Goal: Complete application form: Complete application form

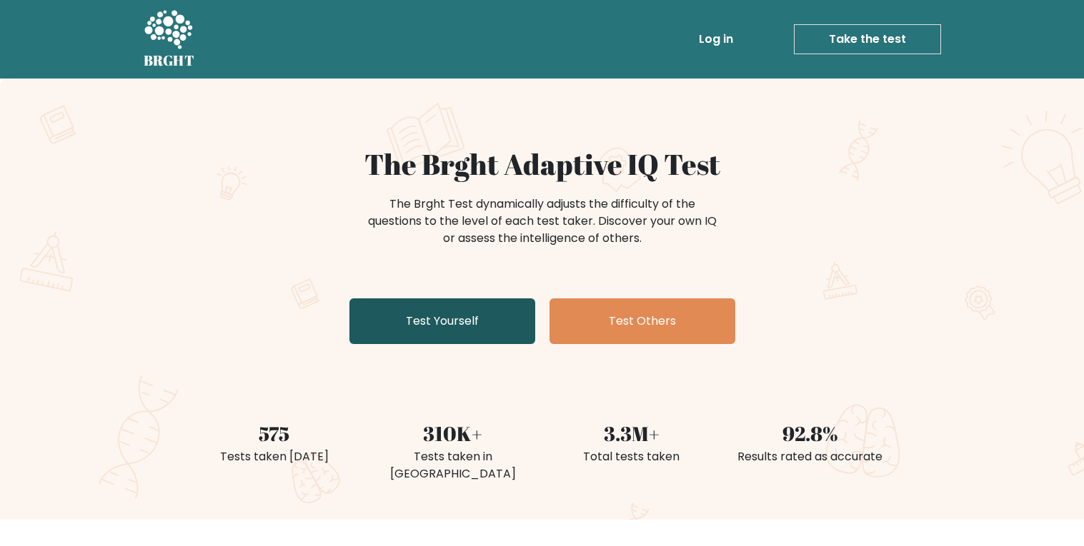
click at [484, 322] on link "Test Yourself" at bounding box center [442, 322] width 186 height 46
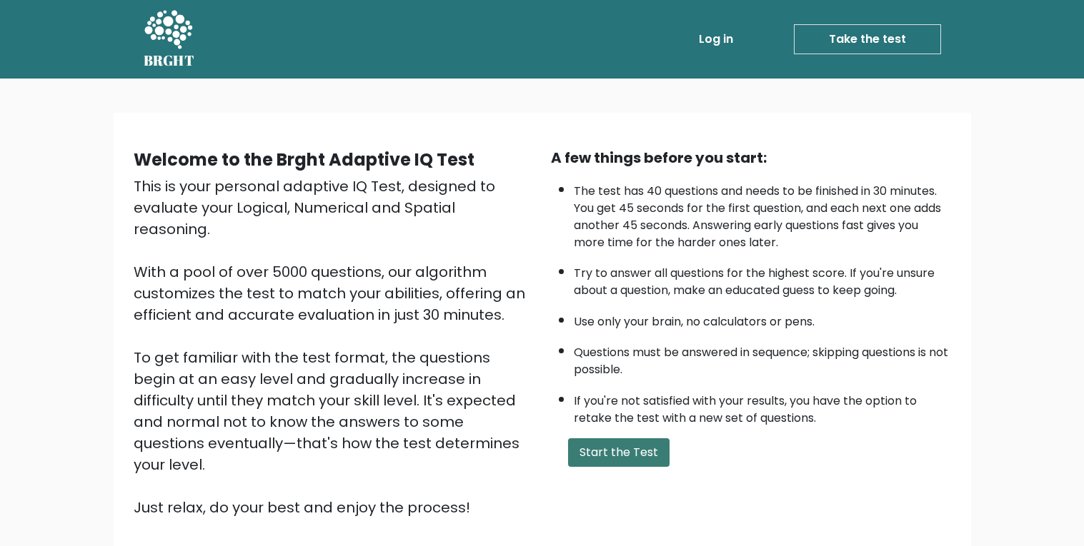
click at [629, 460] on button "Start the Test" at bounding box center [618, 453] width 101 height 29
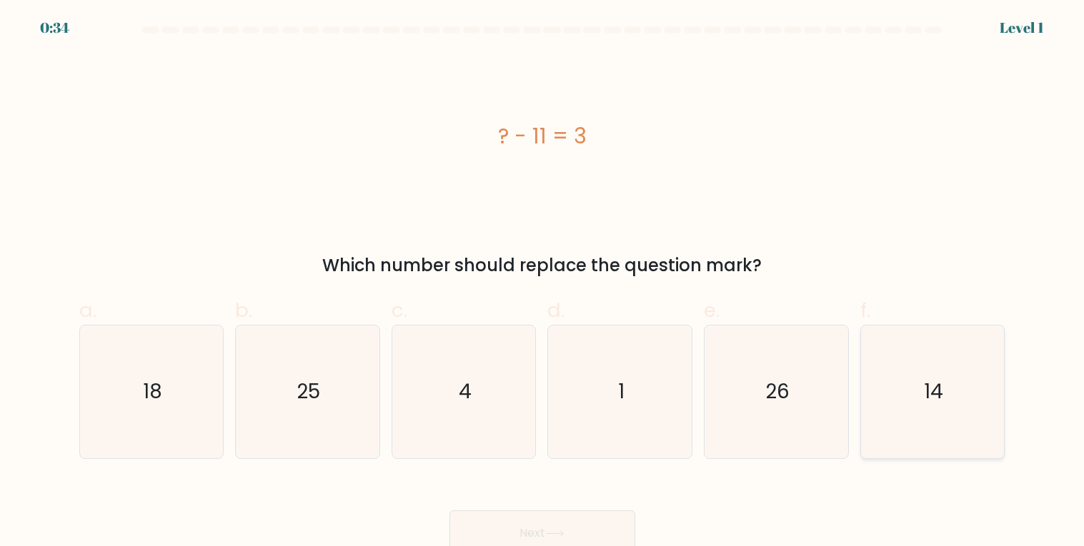
click at [914, 384] on icon "14" at bounding box center [932, 392] width 133 height 133
click at [543, 283] on input "f. 14" at bounding box center [542, 278] width 1 height 9
radio input "true"
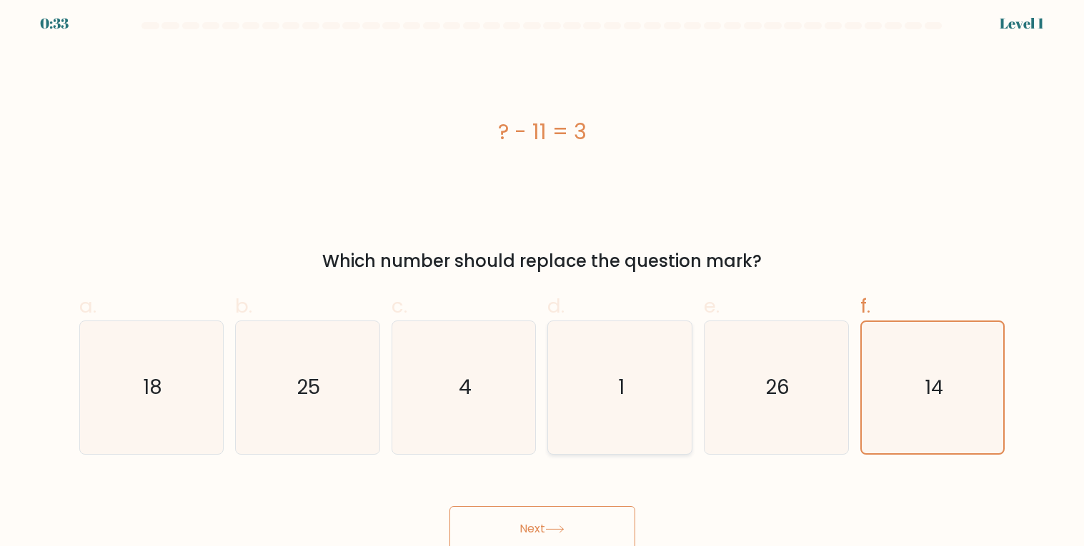
scroll to position [10, 0]
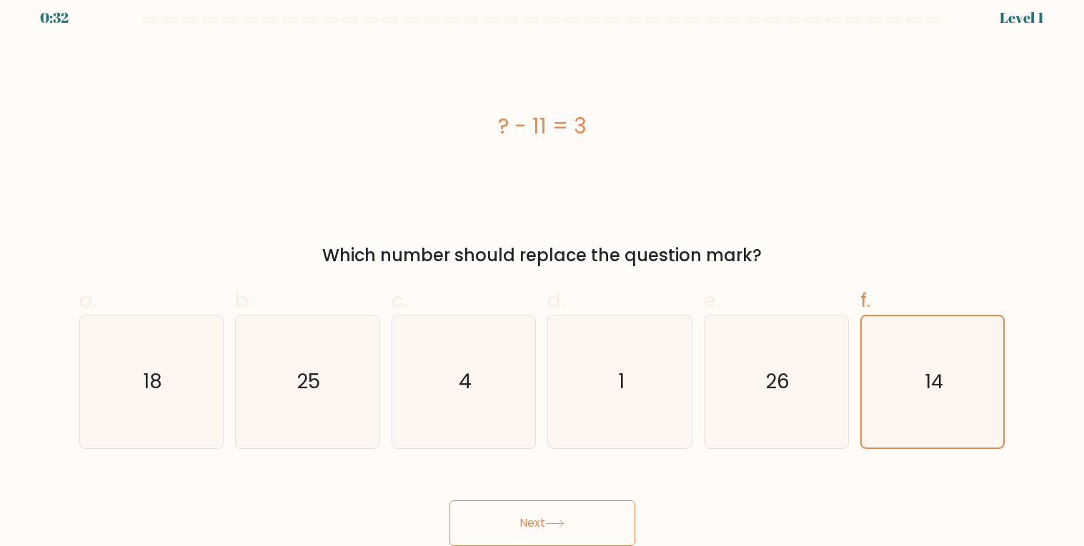
click at [569, 516] on button "Next" at bounding box center [542, 524] width 186 height 46
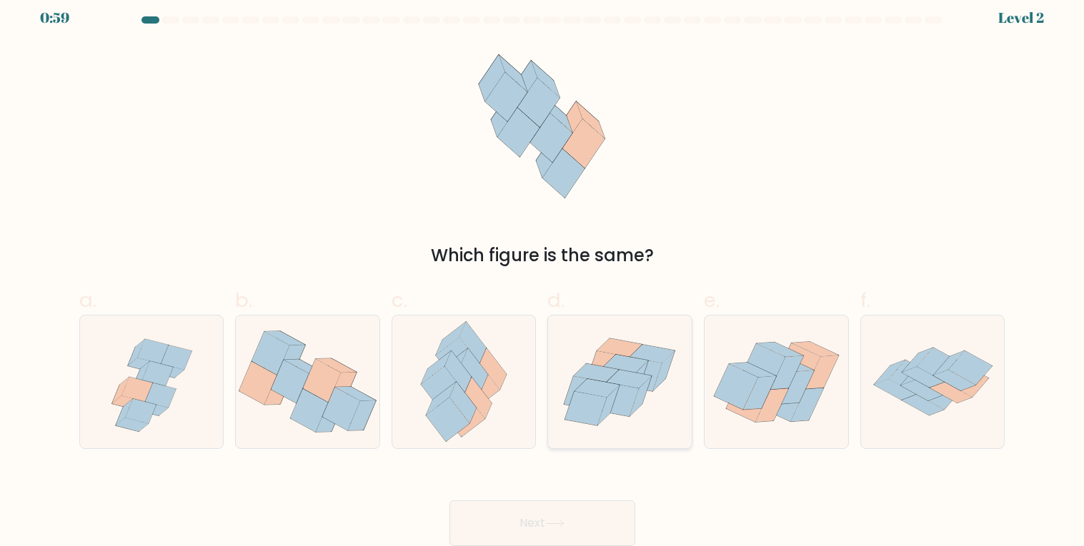
click at [646, 376] on icon at bounding box center [629, 379] width 45 height 19
click at [543, 273] on input "d." at bounding box center [542, 268] width 1 height 9
radio input "true"
click at [591, 521] on button "Next" at bounding box center [542, 524] width 186 height 46
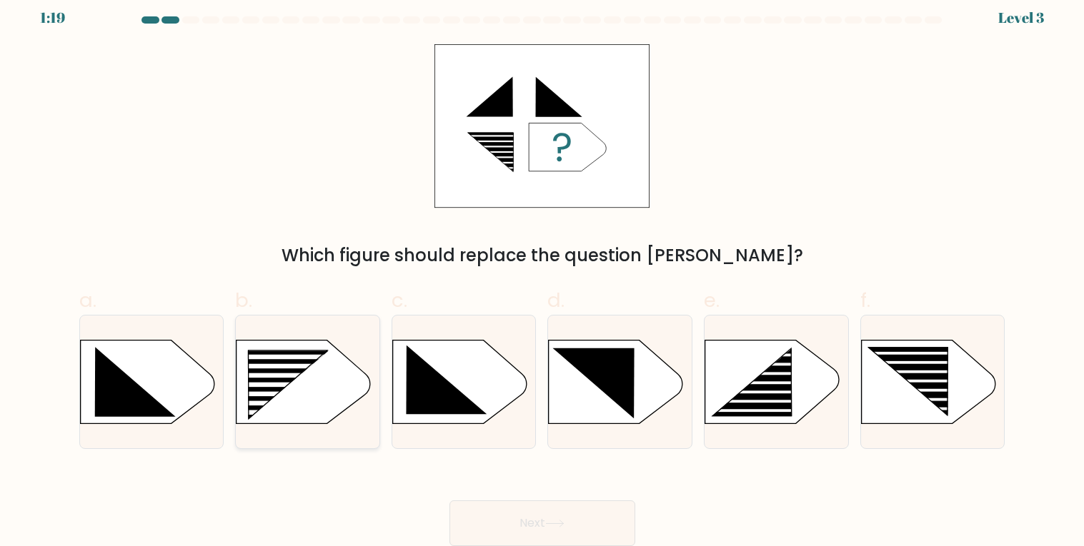
click at [294, 381] on icon at bounding box center [308, 382] width 144 height 85
click at [542, 273] on input "b." at bounding box center [542, 268] width 1 height 9
radio input "true"
click at [554, 521] on icon at bounding box center [554, 524] width 19 height 8
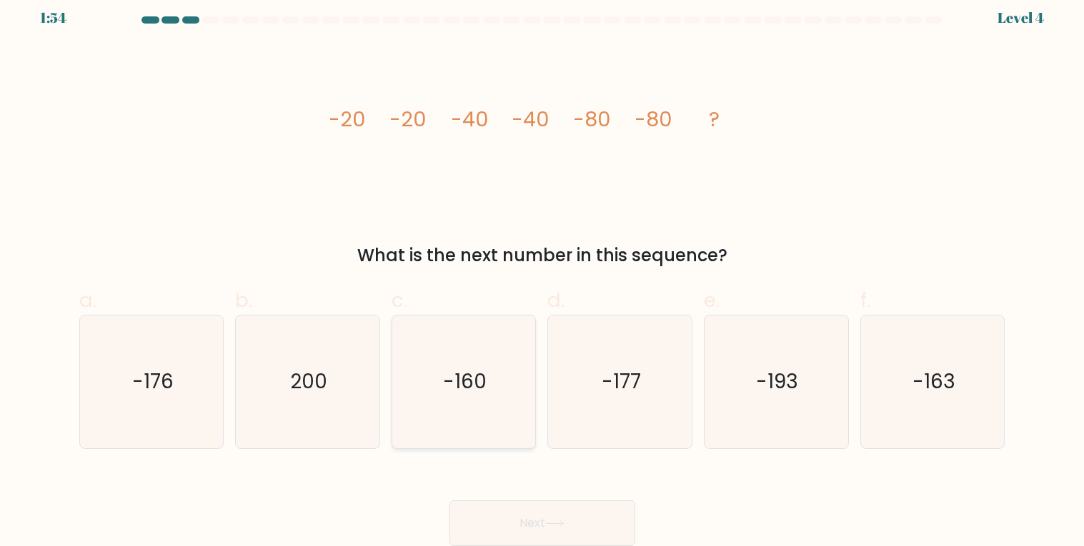
click at [434, 384] on icon "-160" at bounding box center [463, 382] width 133 height 133
click at [542, 273] on input "c. -160" at bounding box center [542, 268] width 1 height 9
radio input "true"
click at [589, 514] on button "Next" at bounding box center [542, 524] width 186 height 46
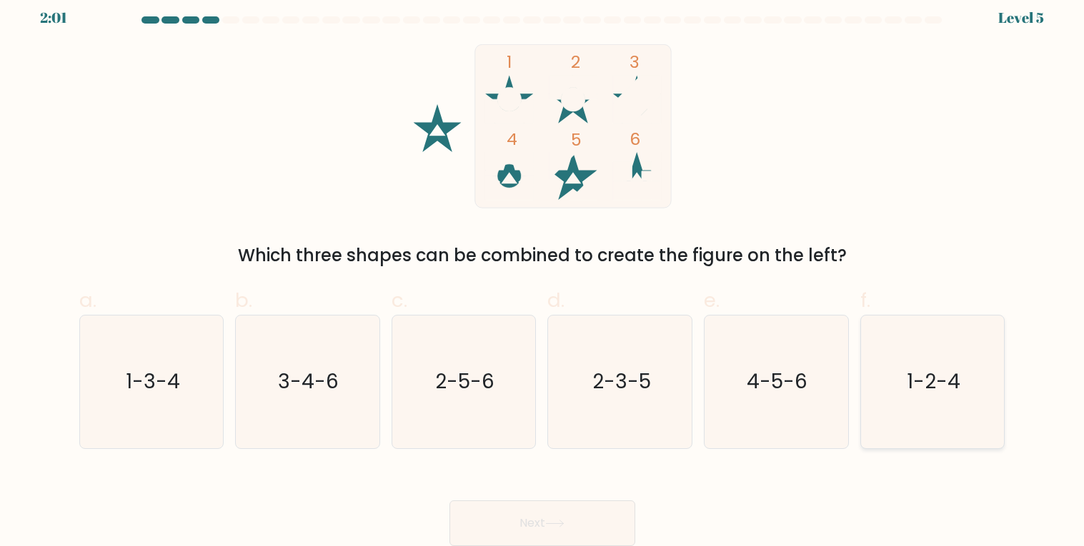
click at [927, 401] on icon "1-2-4" at bounding box center [932, 382] width 133 height 133
click at [543, 273] on input "f. 1-2-4" at bounding box center [542, 268] width 1 height 9
radio input "true"
click at [561, 521] on icon at bounding box center [554, 524] width 19 height 8
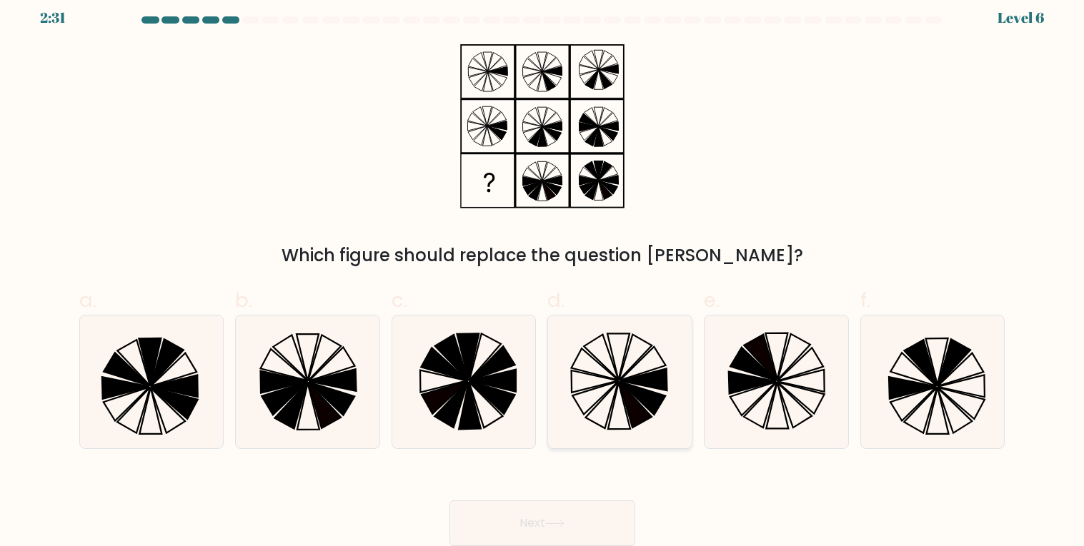
click at [619, 381] on icon at bounding box center [620, 382] width 133 height 133
click at [543, 273] on input "d." at bounding box center [542, 268] width 1 height 9
radio input "true"
click at [594, 518] on button "Next" at bounding box center [542, 524] width 186 height 46
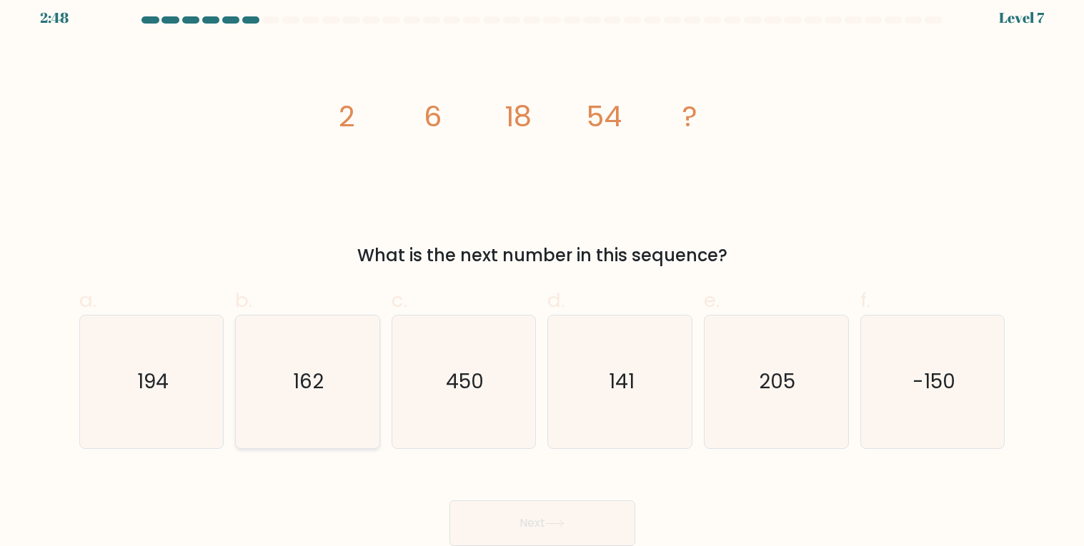
click at [326, 380] on icon "162" at bounding box center [307, 382] width 133 height 133
click at [542, 273] on input "b. 162" at bounding box center [542, 268] width 1 height 9
radio input "true"
click at [537, 513] on button "Next" at bounding box center [542, 524] width 186 height 46
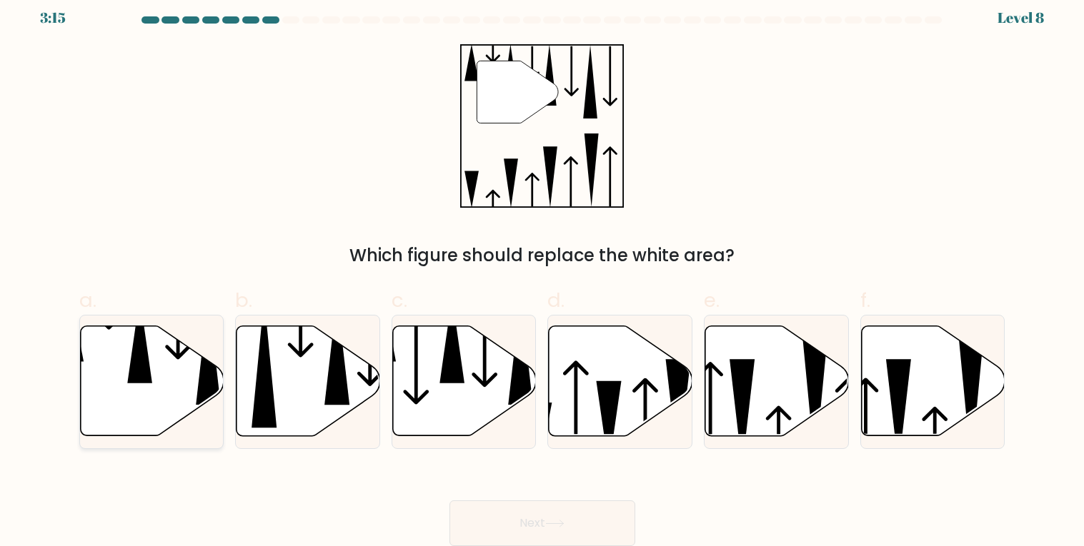
click at [141, 391] on icon at bounding box center [152, 381] width 144 height 110
click at [542, 273] on input "a." at bounding box center [542, 268] width 1 height 9
radio input "true"
click at [541, 515] on button "Next" at bounding box center [542, 524] width 186 height 46
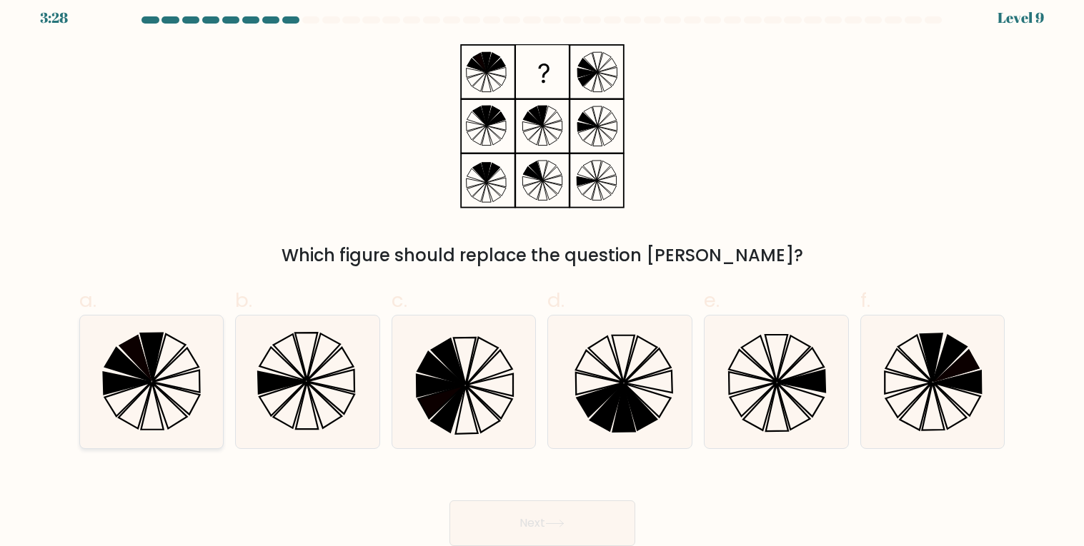
click at [131, 376] on icon at bounding box center [151, 382] width 133 height 133
click at [542, 273] on input "a." at bounding box center [542, 268] width 1 height 9
radio input "true"
click at [535, 522] on button "Next" at bounding box center [542, 524] width 186 height 46
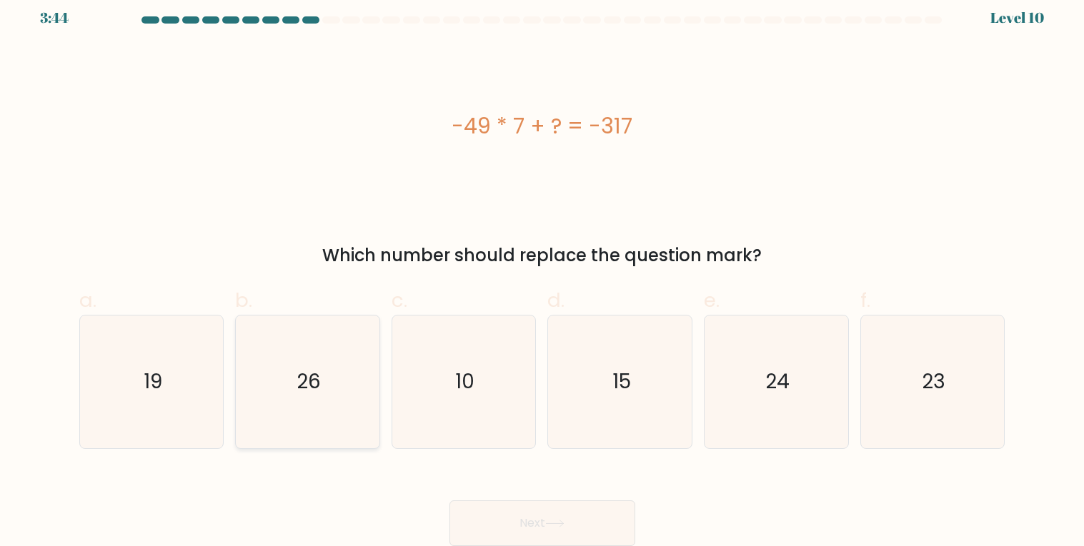
click at [295, 401] on icon "26" at bounding box center [307, 382] width 133 height 133
click at [542, 273] on input "b. 26" at bounding box center [542, 268] width 1 height 9
radio input "true"
click at [540, 526] on button "Next" at bounding box center [542, 524] width 186 height 46
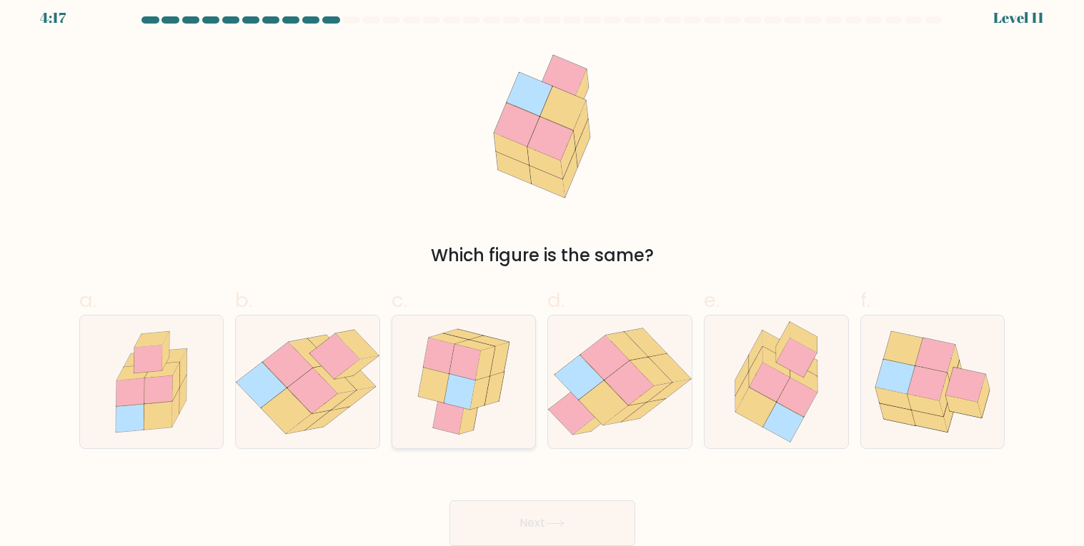
click at [464, 381] on icon at bounding box center [459, 392] width 31 height 36
click at [542, 273] on input "c." at bounding box center [542, 268] width 1 height 9
radio input "true"
click at [531, 519] on button "Next" at bounding box center [542, 524] width 186 height 46
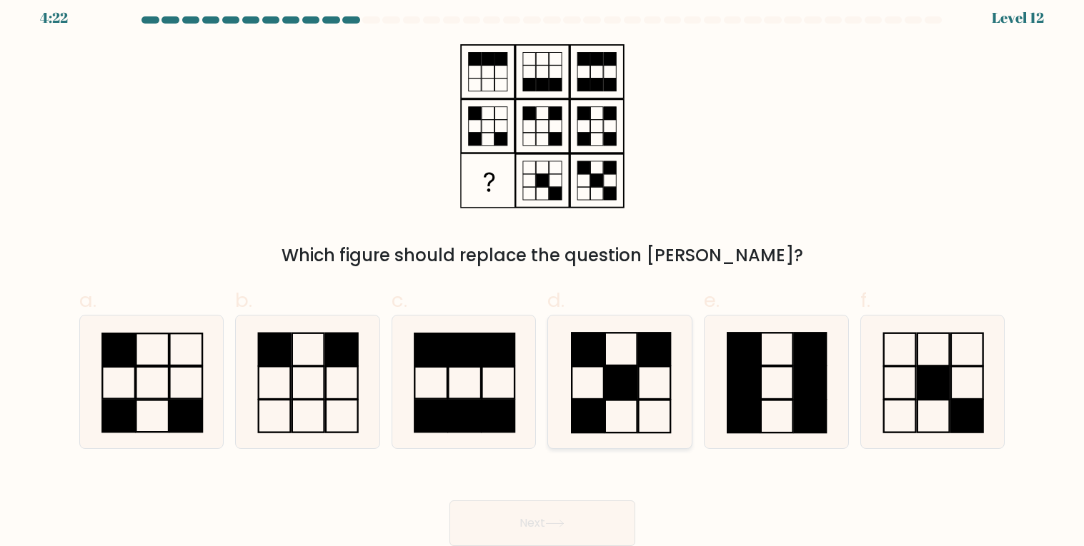
click at [610, 389] on rect at bounding box center [621, 382] width 32 height 33
click at [543, 273] on input "d." at bounding box center [542, 268] width 1 height 9
radio input "true"
click at [589, 521] on button "Next" at bounding box center [542, 524] width 186 height 46
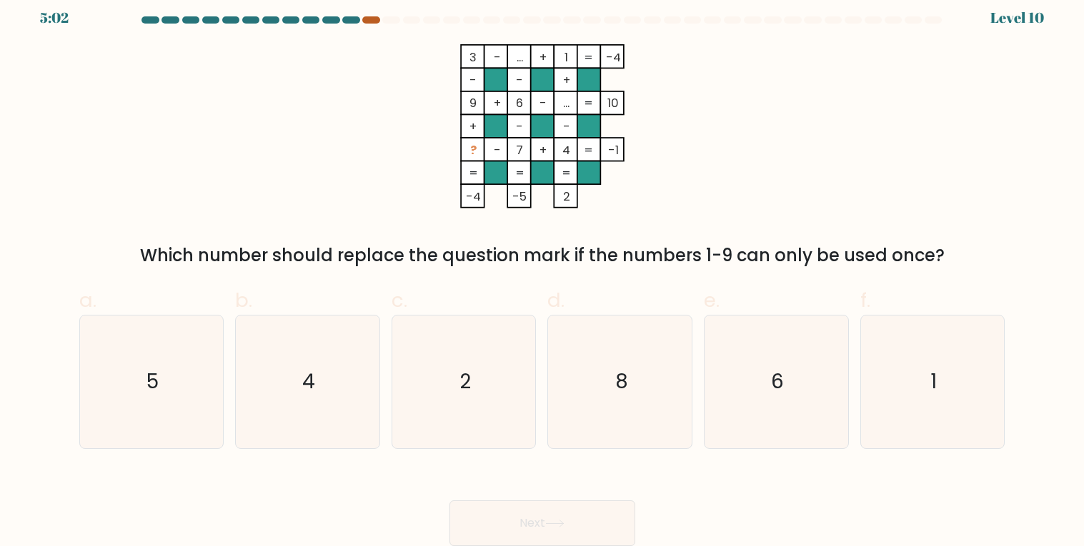
click at [374, 20] on div at bounding box center [370, 19] width 17 height 7
click at [466, 337] on icon "2" at bounding box center [463, 382] width 133 height 133
click at [542, 273] on input "c. 2" at bounding box center [542, 268] width 1 height 9
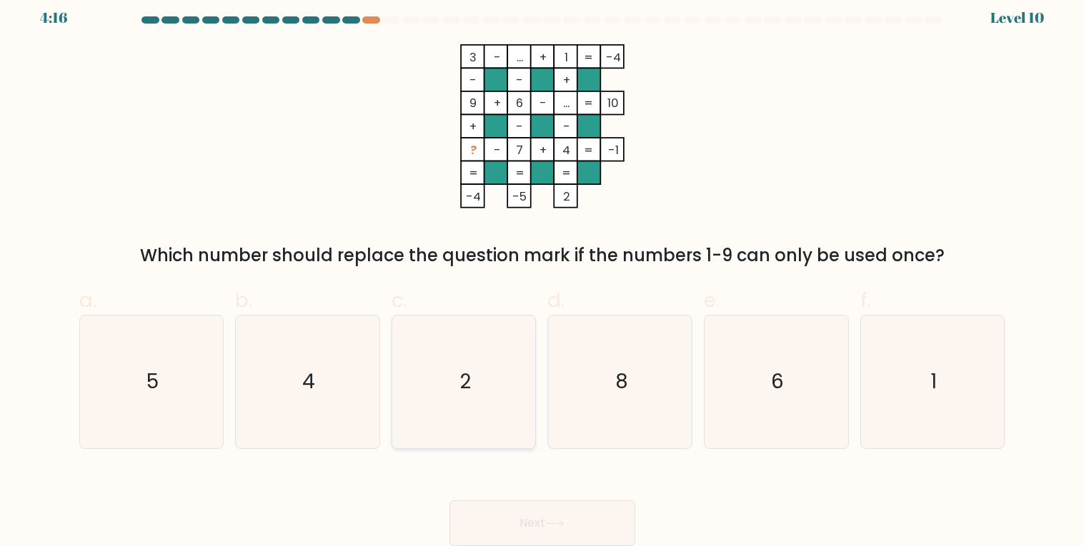
radio input "true"
click at [530, 515] on button "Next" at bounding box center [542, 524] width 186 height 46
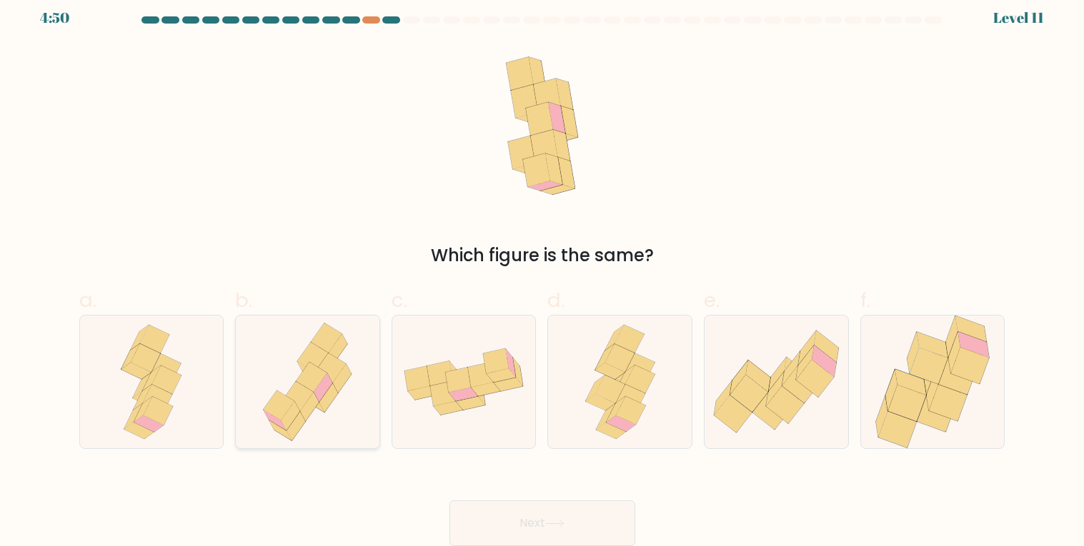
click at [316, 381] on icon at bounding box center [311, 377] width 31 height 30
click at [542, 273] on input "b." at bounding box center [542, 268] width 1 height 9
radio input "true"
click at [516, 521] on button "Next" at bounding box center [542, 524] width 186 height 46
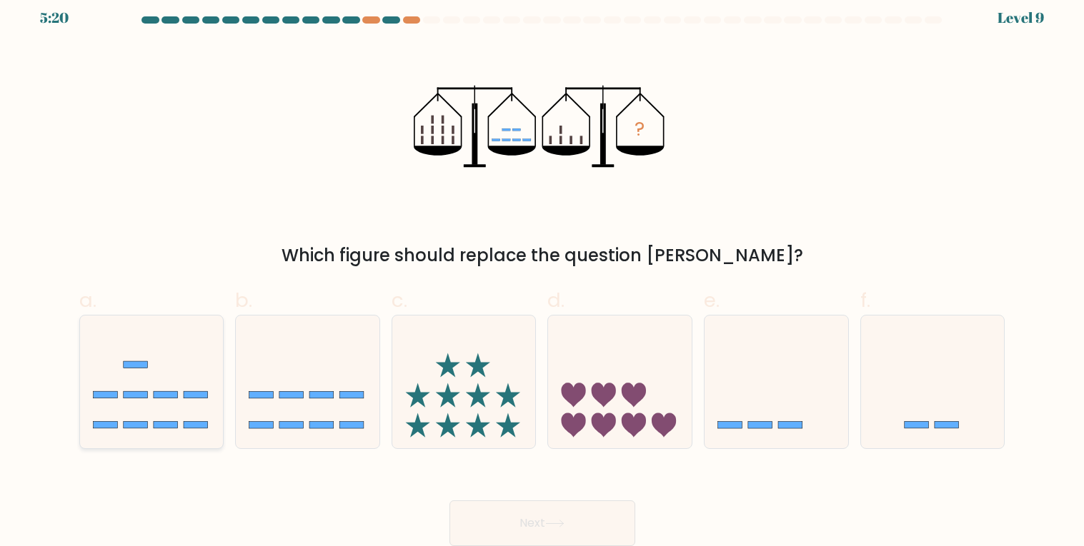
click at [184, 379] on icon at bounding box center [152, 382] width 144 height 119
click at [542, 273] on input "a." at bounding box center [542, 268] width 1 height 9
radio input "true"
click at [473, 515] on button "Next" at bounding box center [542, 524] width 186 height 46
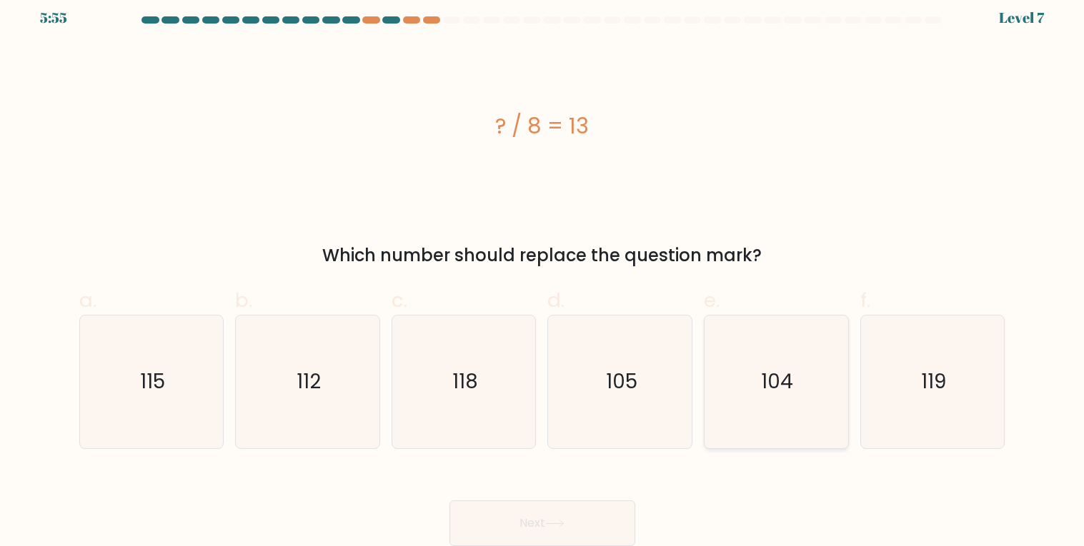
click at [771, 399] on icon "104" at bounding box center [775, 382] width 133 height 133
click at [543, 273] on input "e. 104" at bounding box center [542, 268] width 1 height 9
radio input "true"
click at [587, 521] on button "Next" at bounding box center [542, 524] width 186 height 46
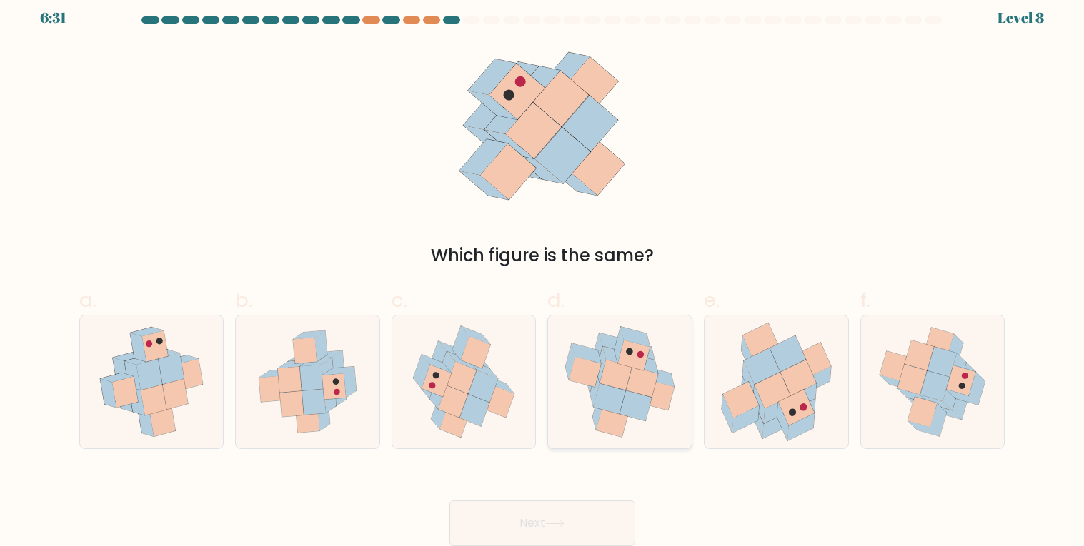
click at [633, 385] on icon at bounding box center [642, 382] width 32 height 30
click at [543, 273] on input "d." at bounding box center [542, 268] width 1 height 9
radio input "true"
click at [559, 525] on icon at bounding box center [554, 524] width 19 height 8
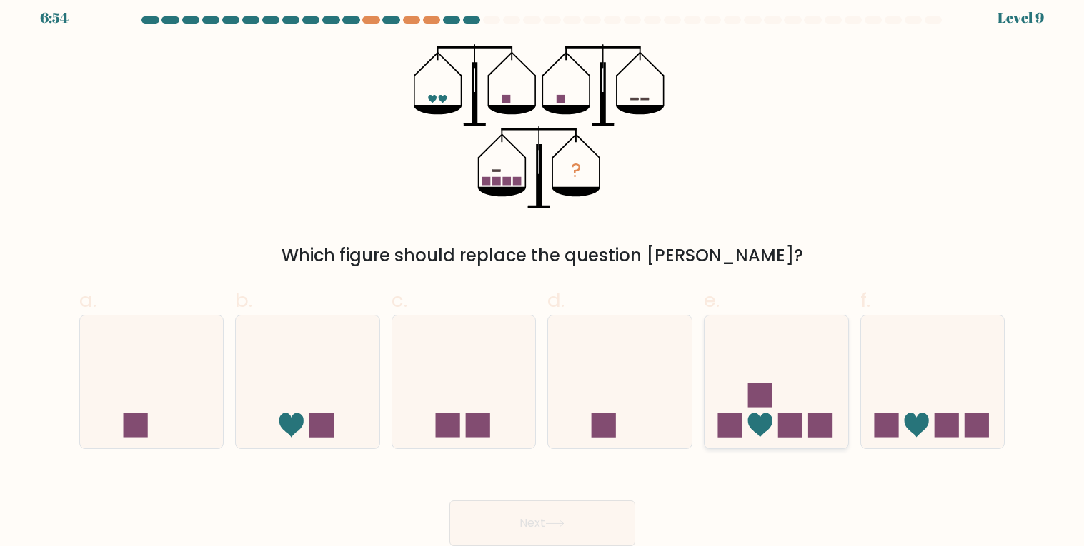
click at [769, 396] on rect at bounding box center [760, 395] width 24 height 24
click at [543, 273] on input "e." at bounding box center [542, 268] width 1 height 9
radio input "true"
click at [595, 519] on button "Next" at bounding box center [542, 524] width 186 height 46
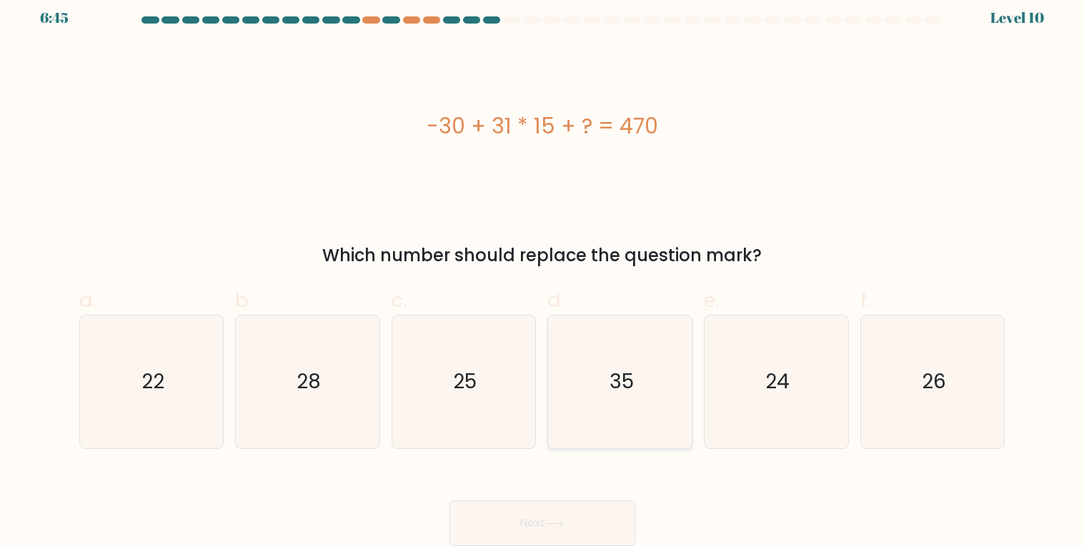
click at [615, 375] on text "35" at bounding box center [621, 382] width 24 height 28
click at [543, 273] on input "d. 35" at bounding box center [542, 268] width 1 height 9
radio input "true"
click at [569, 529] on button "Next" at bounding box center [542, 524] width 186 height 46
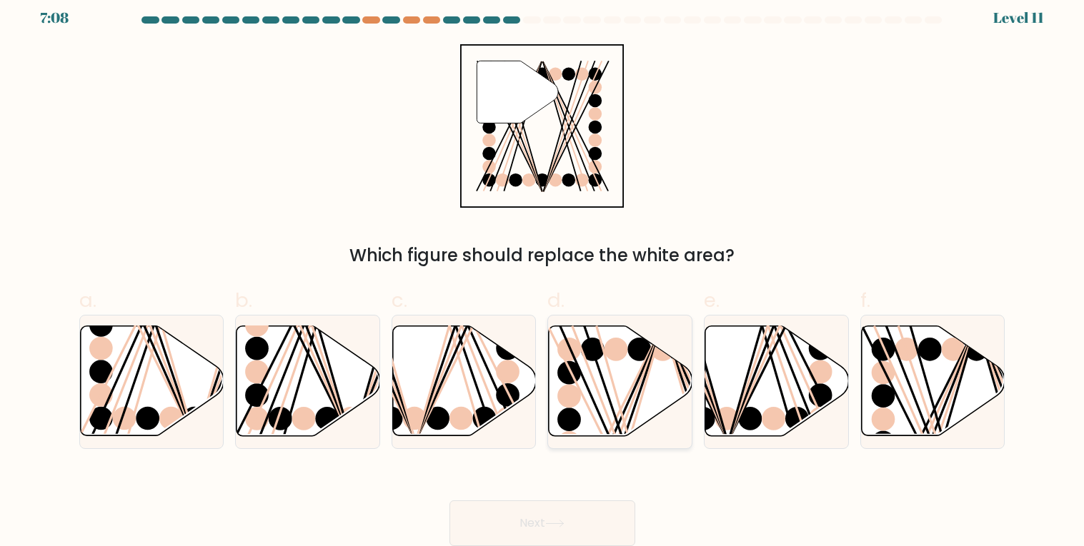
click at [605, 375] on icon at bounding box center [621, 381] width 144 height 110
click at [543, 273] on input "d." at bounding box center [542, 268] width 1 height 9
radio input "true"
click at [564, 520] on icon at bounding box center [554, 524] width 19 height 8
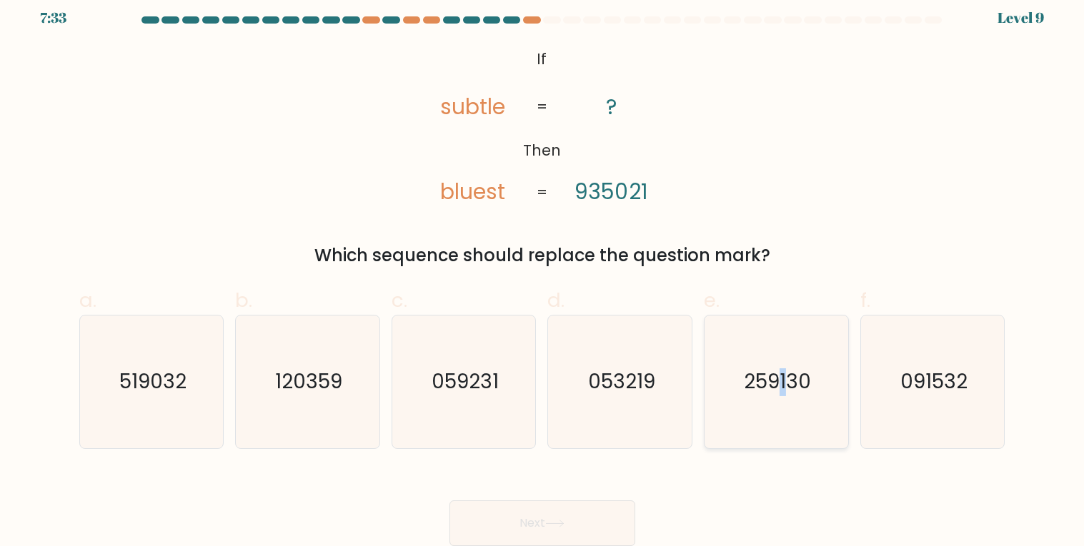
click at [781, 391] on text "259130" at bounding box center [777, 382] width 67 height 28
click at [566, 517] on button "Next" at bounding box center [542, 524] width 186 height 46
click at [764, 396] on icon "259130" at bounding box center [775, 382] width 133 height 133
click at [543, 273] on input "e. 259130" at bounding box center [542, 268] width 1 height 9
radio input "true"
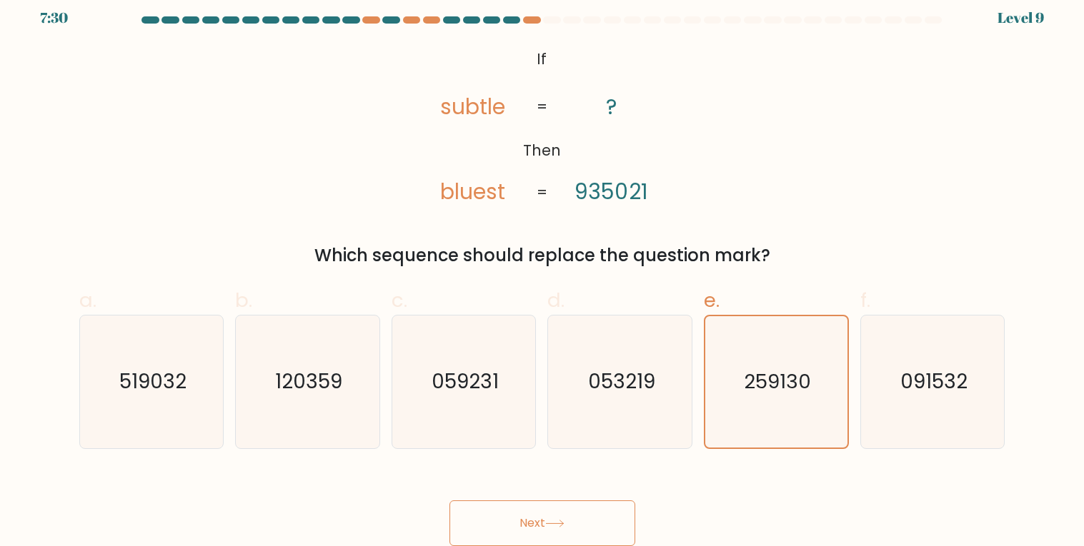
click at [576, 519] on button "Next" at bounding box center [542, 524] width 186 height 46
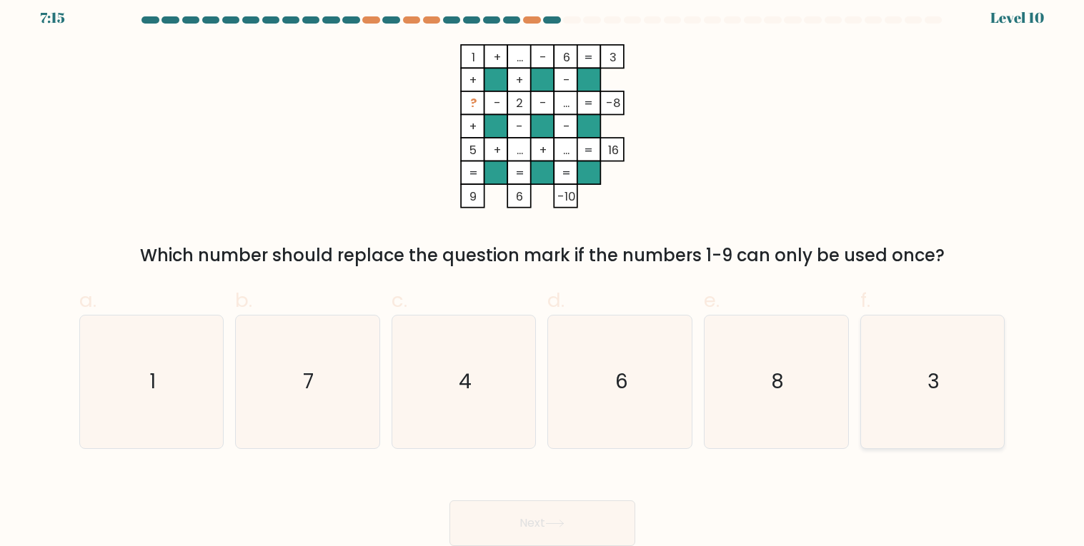
click at [922, 396] on icon "3" at bounding box center [932, 382] width 133 height 133
click at [543, 273] on input "f. 3" at bounding box center [542, 268] width 1 height 9
radio input "true"
click at [605, 528] on button "Next" at bounding box center [542, 524] width 186 height 46
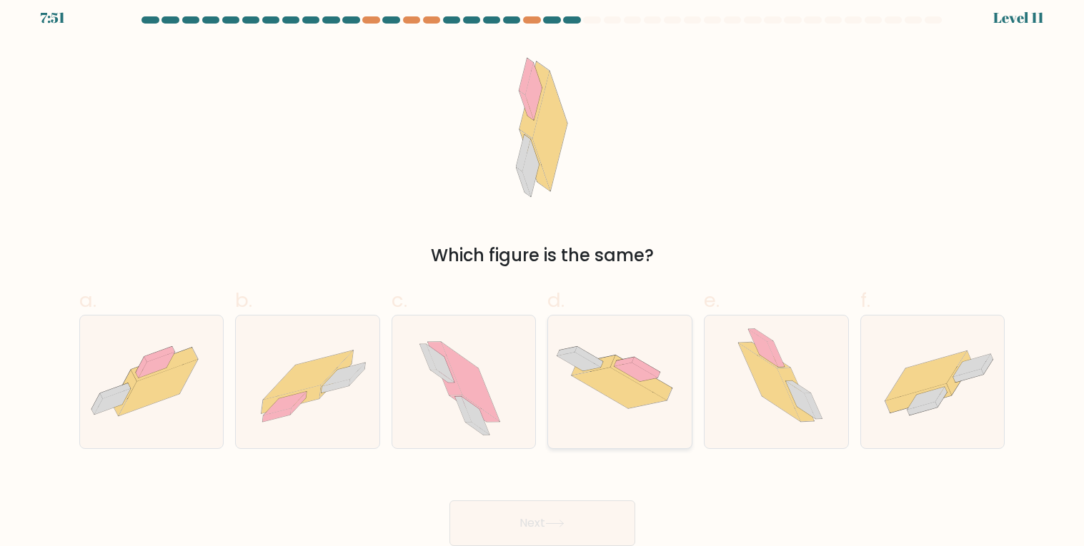
click at [606, 367] on icon at bounding box center [592, 366] width 43 height 20
click at [543, 273] on input "d." at bounding box center [542, 268] width 1 height 9
radio input "true"
click at [536, 529] on button "Next" at bounding box center [542, 524] width 186 height 46
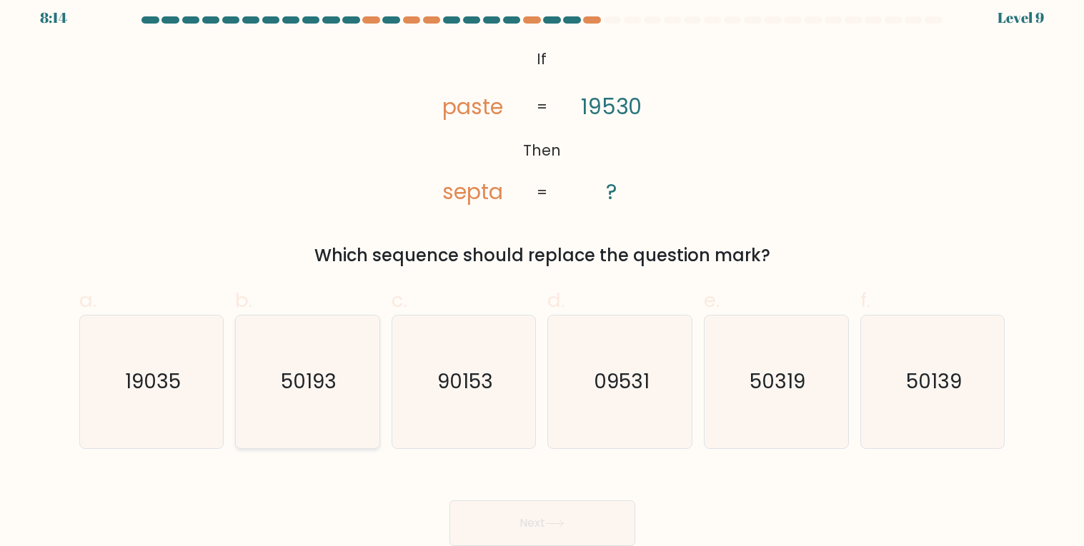
click at [297, 396] on icon "50193" at bounding box center [307, 382] width 133 height 133
click at [542, 273] on input "b. 50193" at bounding box center [542, 268] width 1 height 9
radio input "true"
click at [918, 363] on icon "50139" at bounding box center [932, 382] width 133 height 133
click at [543, 273] on input "f. 50139" at bounding box center [542, 268] width 1 height 9
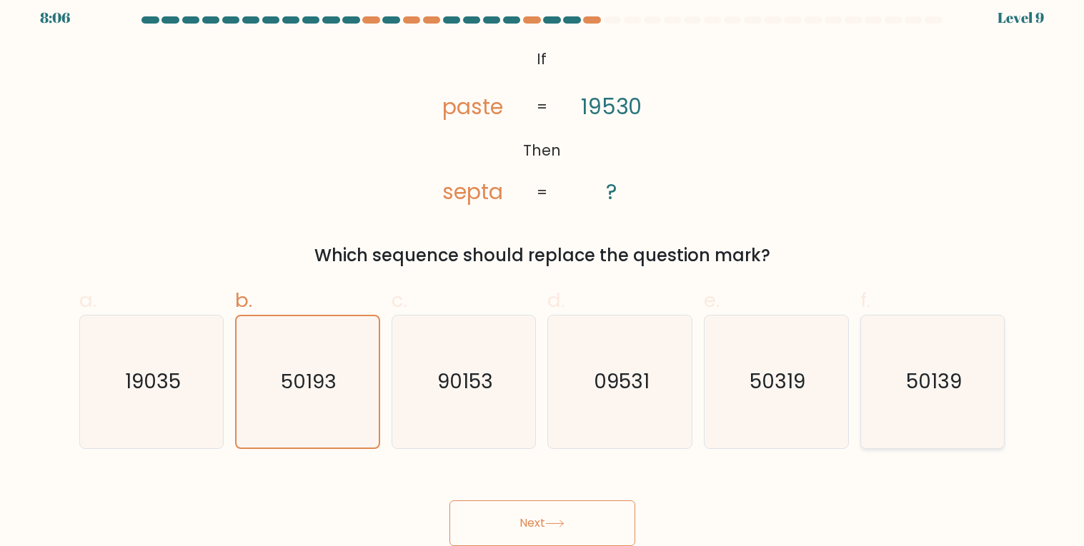
radio input "true"
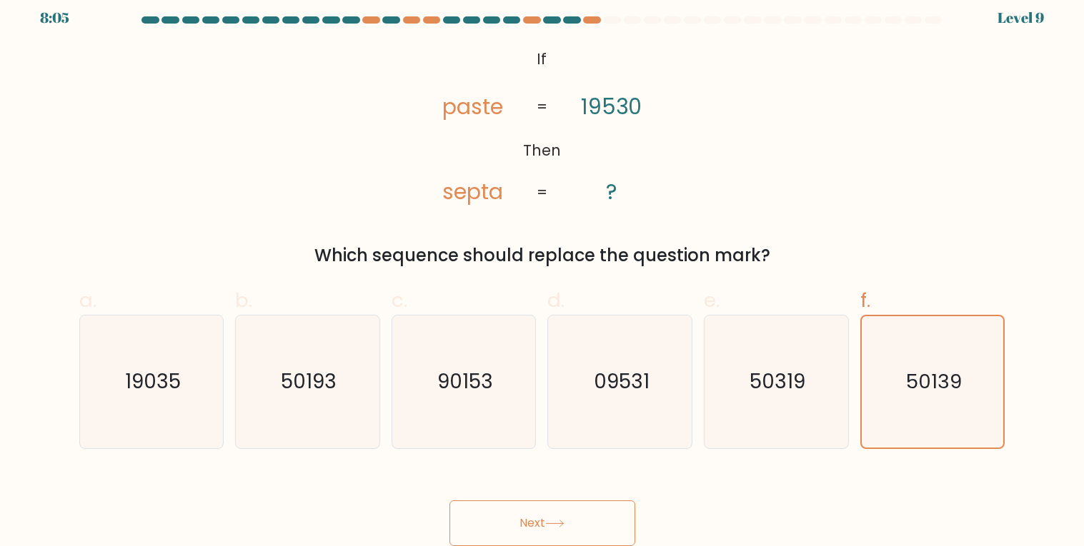
click at [564, 519] on button "Next" at bounding box center [542, 524] width 186 height 46
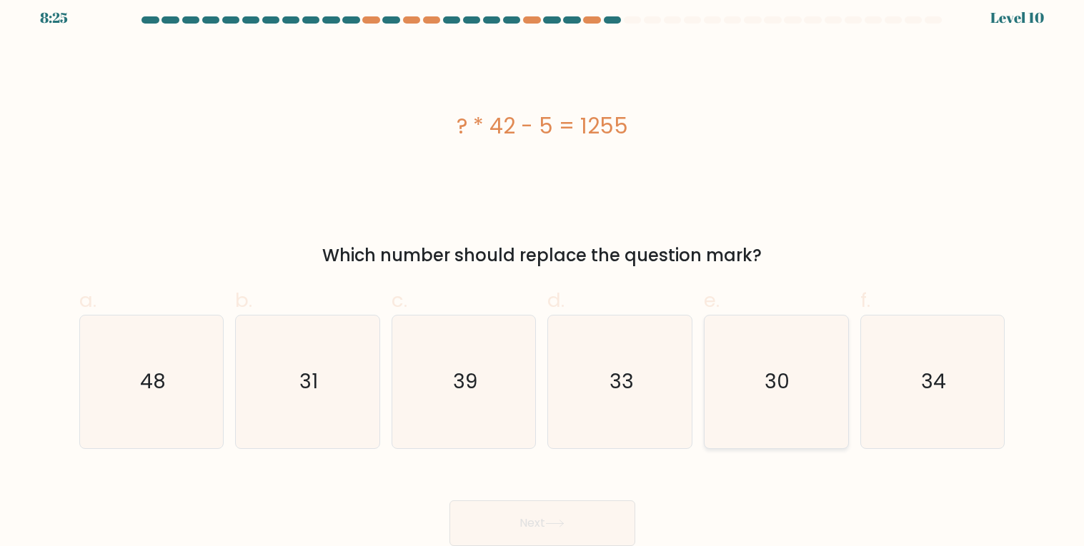
click at [836, 396] on icon "30" at bounding box center [775, 382] width 133 height 133
click at [543, 273] on input "e. 30" at bounding box center [542, 268] width 1 height 9
radio input "true"
click at [595, 524] on button "Next" at bounding box center [542, 524] width 186 height 46
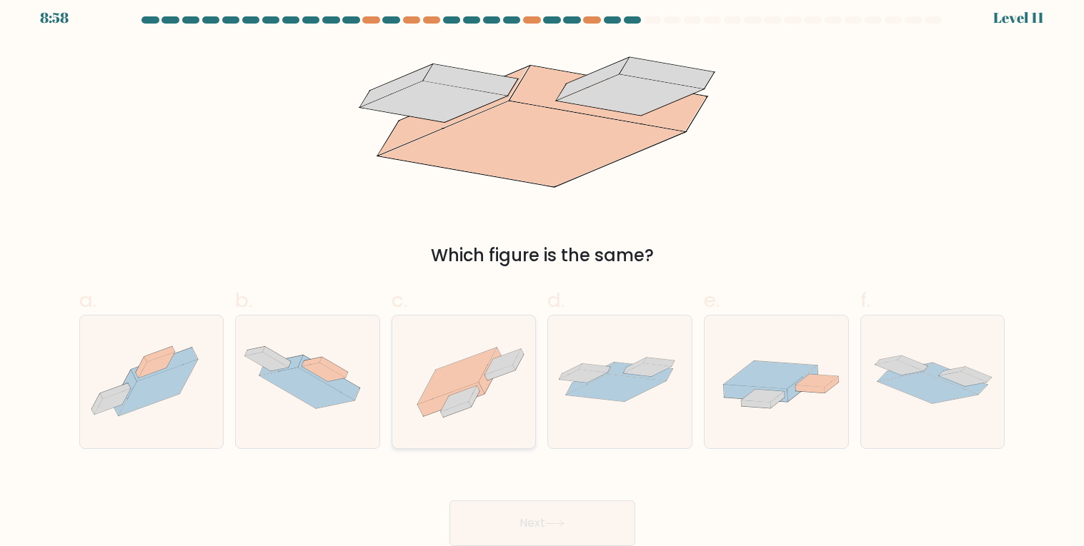
click at [472, 369] on icon at bounding box center [457, 376] width 79 height 56
click at [542, 273] on input "c." at bounding box center [542, 268] width 1 height 9
radio input "true"
click at [536, 517] on button "Next" at bounding box center [542, 524] width 186 height 46
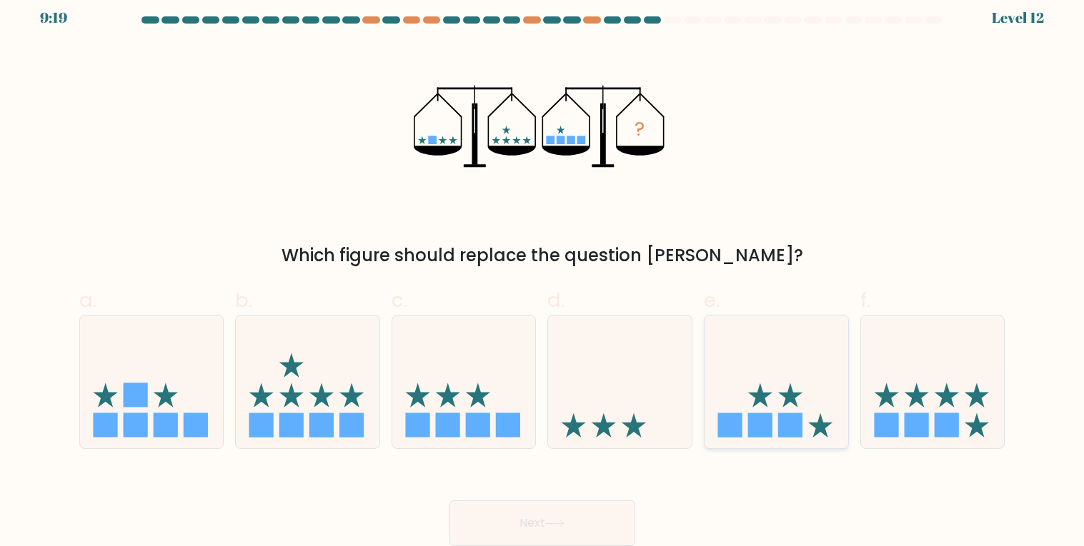
click at [758, 405] on icon at bounding box center [776, 382] width 144 height 119
click at [543, 273] on input "e." at bounding box center [542, 268] width 1 height 9
radio input "true"
click at [559, 514] on button "Next" at bounding box center [542, 524] width 186 height 46
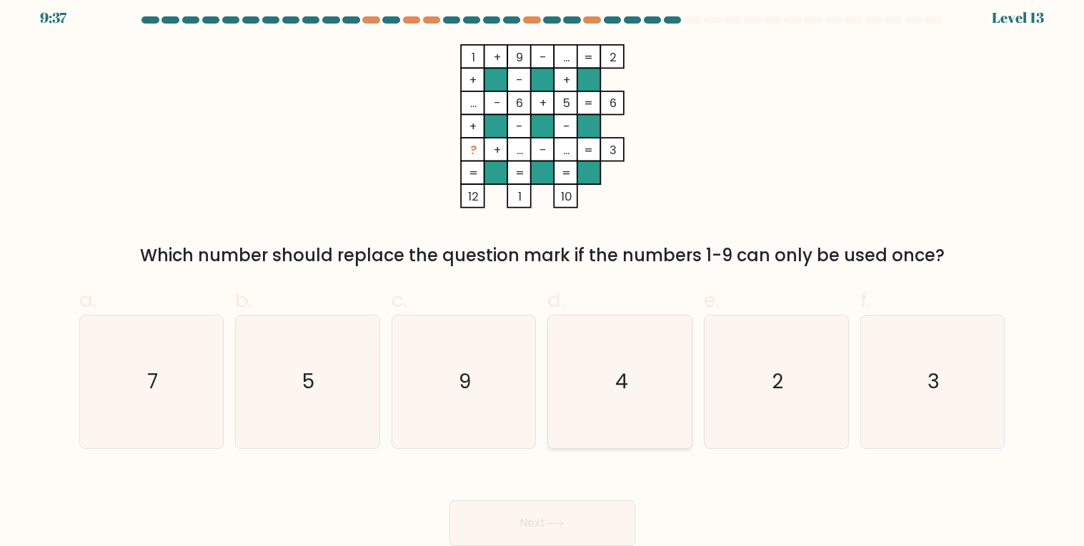
click at [613, 361] on icon "4" at bounding box center [620, 382] width 133 height 133
click at [543, 273] on input "d. 4" at bounding box center [542, 268] width 1 height 9
radio input "true"
click at [589, 519] on button "Next" at bounding box center [542, 524] width 186 height 46
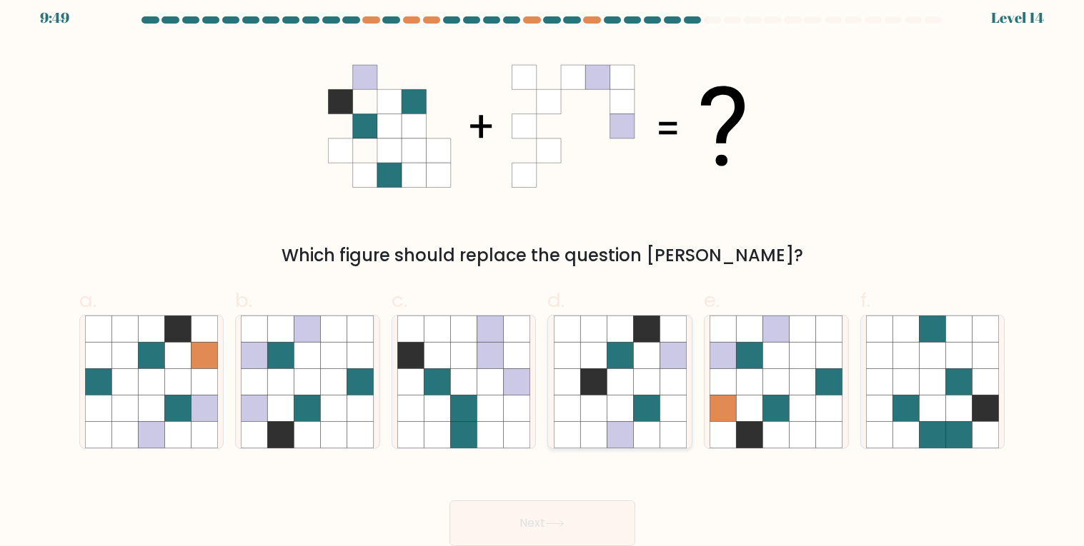
click at [629, 361] on icon at bounding box center [619, 355] width 26 height 26
click at [543, 273] on input "d." at bounding box center [542, 268] width 1 height 9
radio input "true"
click at [595, 521] on button "Next" at bounding box center [542, 524] width 186 height 46
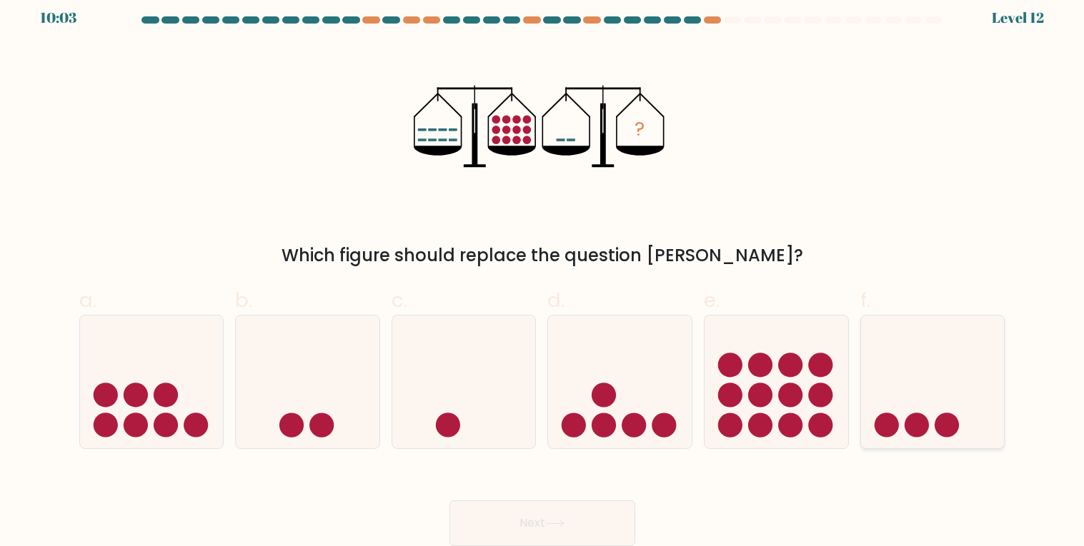
click at [917, 430] on circle at bounding box center [916, 425] width 24 height 24
click at [543, 273] on input "f." at bounding box center [542, 268] width 1 height 9
radio input "true"
click at [519, 521] on button "Next" at bounding box center [542, 524] width 186 height 46
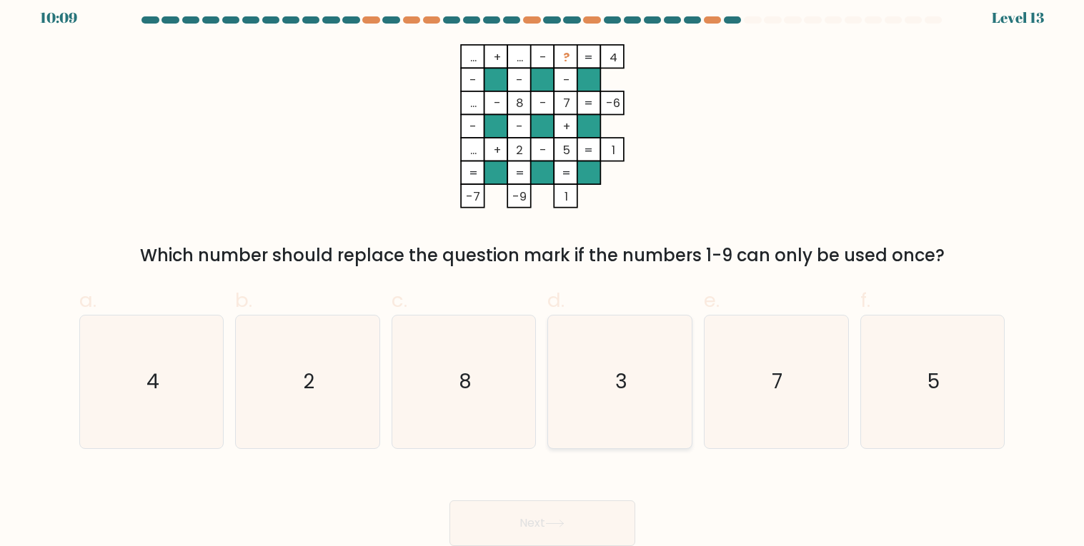
drag, startPoint x: 619, startPoint y: 381, endPoint x: 616, endPoint y: 388, distance: 7.4
click at [621, 380] on text "3" at bounding box center [621, 382] width 12 height 28
click at [543, 273] on input "d. 3" at bounding box center [542, 268] width 1 height 9
radio input "true"
click at [570, 529] on button "Next" at bounding box center [542, 524] width 186 height 46
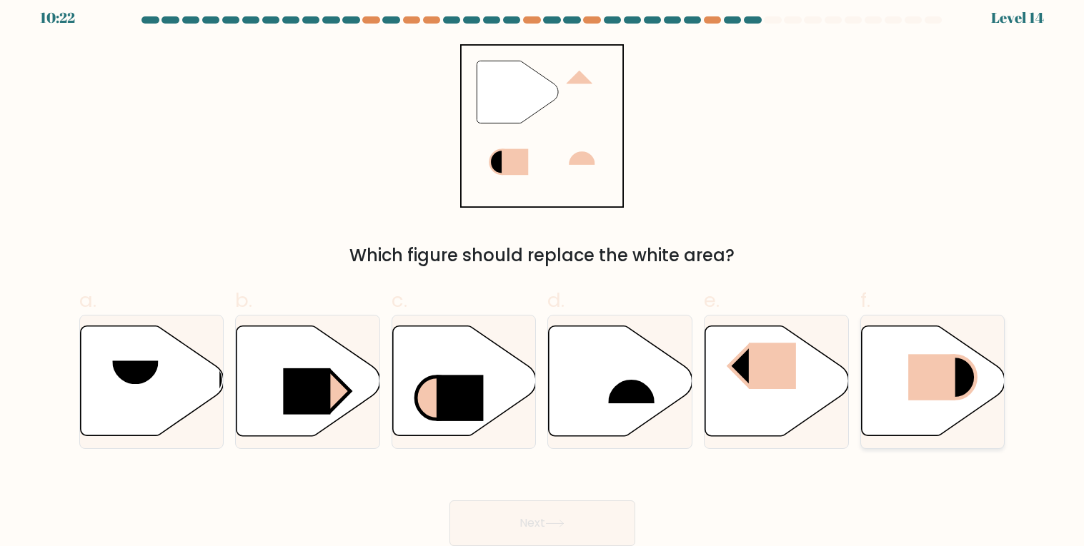
click at [901, 385] on icon at bounding box center [934, 381] width 144 height 110
click at [543, 273] on input "f." at bounding box center [542, 268] width 1 height 9
radio input "true"
click at [587, 514] on button "Next" at bounding box center [542, 524] width 186 height 46
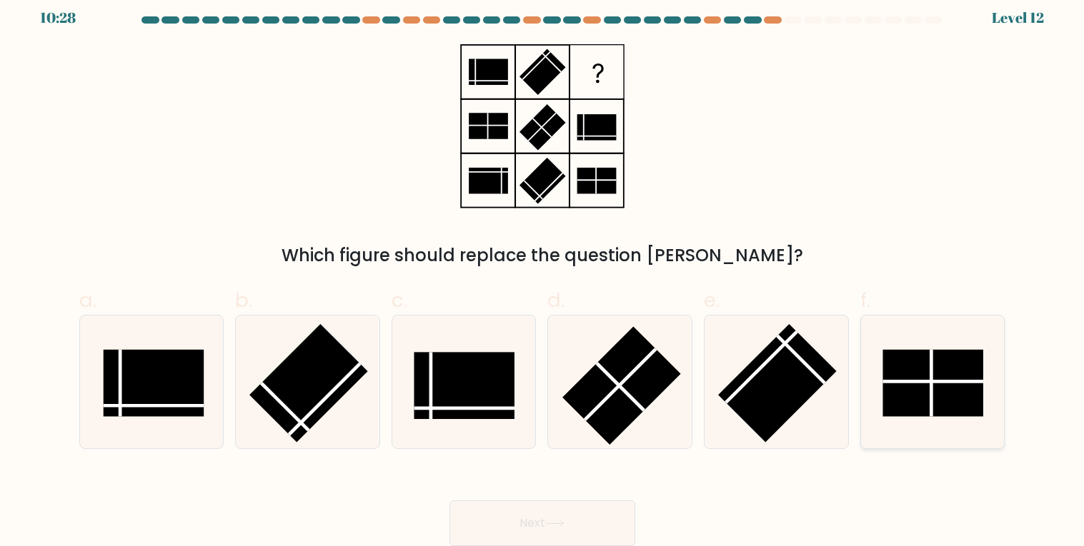
click at [942, 376] on rect at bounding box center [933, 383] width 101 height 67
click at [543, 273] on input "f." at bounding box center [542, 268] width 1 height 9
radio input "true"
click at [559, 524] on icon at bounding box center [554, 524] width 19 height 8
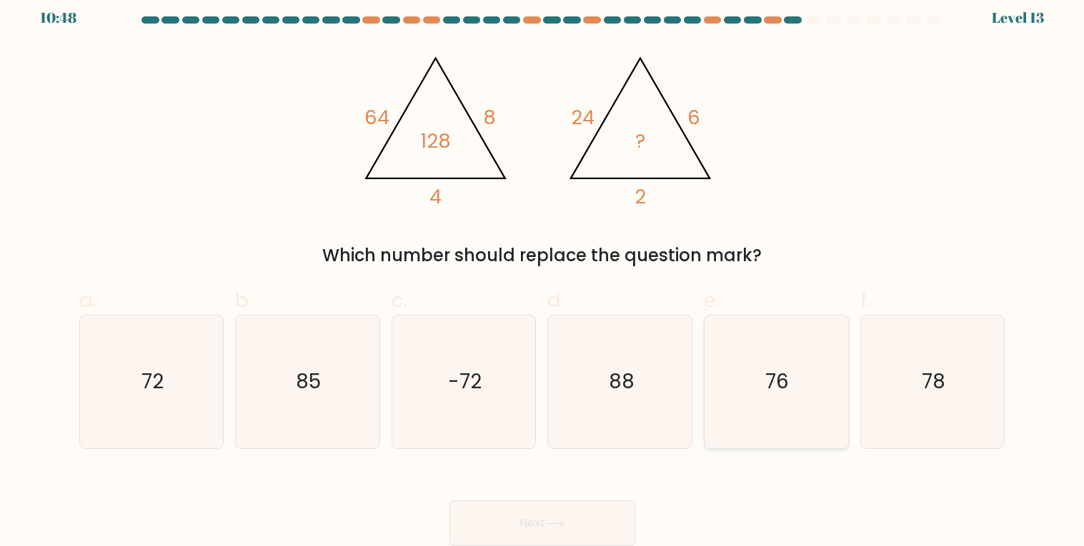
click at [760, 399] on icon "76" at bounding box center [775, 382] width 133 height 133
click at [543, 273] on input "e. 76" at bounding box center [542, 268] width 1 height 9
radio input "true"
click at [599, 521] on button "Next" at bounding box center [542, 524] width 186 height 46
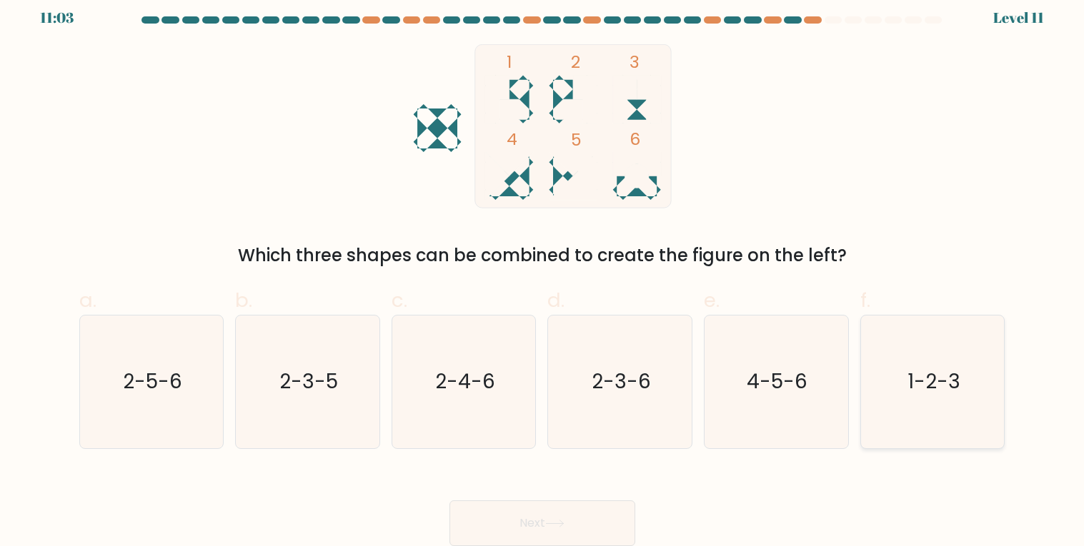
click at [921, 415] on icon "1-2-3" at bounding box center [932, 382] width 133 height 133
click at [543, 273] on input "f. 1-2-3" at bounding box center [542, 268] width 1 height 9
radio input "true"
click at [616, 524] on button "Next" at bounding box center [542, 524] width 186 height 46
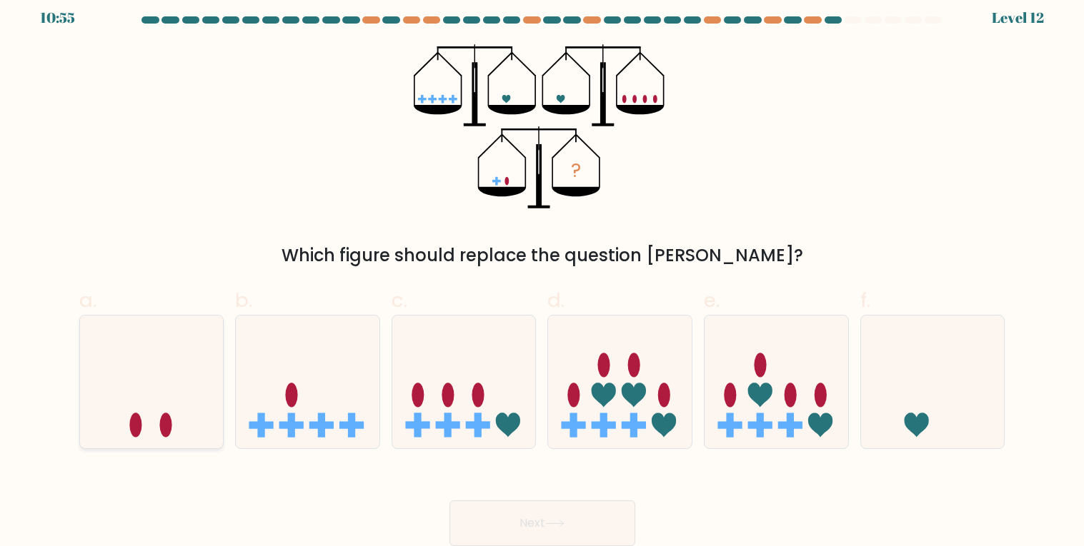
drag, startPoint x: 88, startPoint y: 420, endPoint x: 186, endPoint y: 429, distance: 99.0
click at [89, 420] on icon at bounding box center [152, 382] width 144 height 119
click at [542, 273] on input "a." at bounding box center [542, 268] width 1 height 9
radio input "true"
click at [547, 527] on button "Next" at bounding box center [542, 524] width 186 height 46
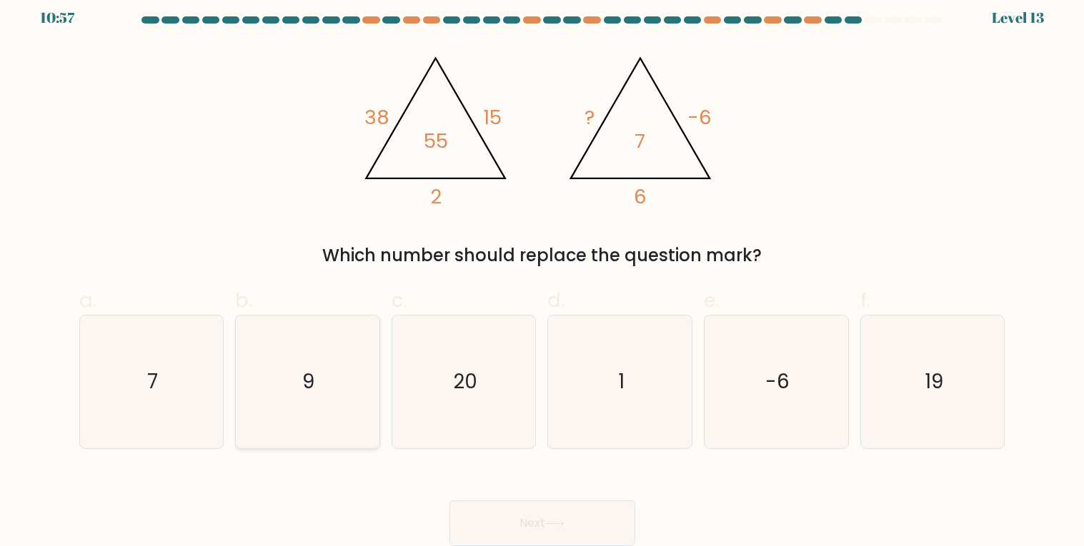
click at [324, 378] on icon "9" at bounding box center [307, 382] width 133 height 133
click at [542, 273] on input "b. 9" at bounding box center [542, 268] width 1 height 9
radio input "true"
click at [516, 529] on button "Next" at bounding box center [542, 524] width 186 height 46
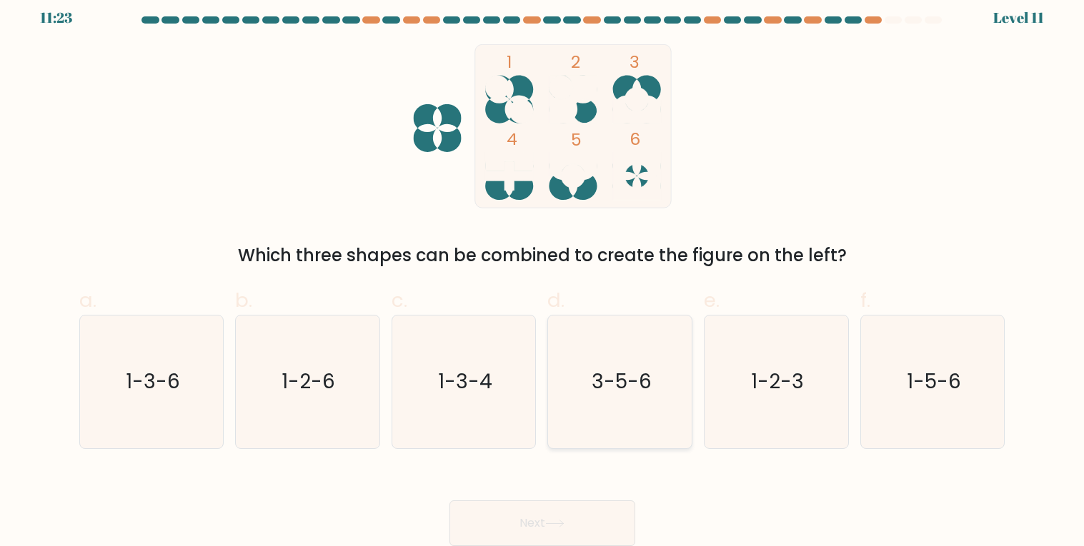
click at [636, 369] on text "3-5-6" at bounding box center [621, 382] width 60 height 28
click at [543, 273] on input "d. 3-5-6" at bounding box center [542, 268] width 1 height 9
radio input "true"
click at [571, 519] on button "Next" at bounding box center [542, 524] width 186 height 46
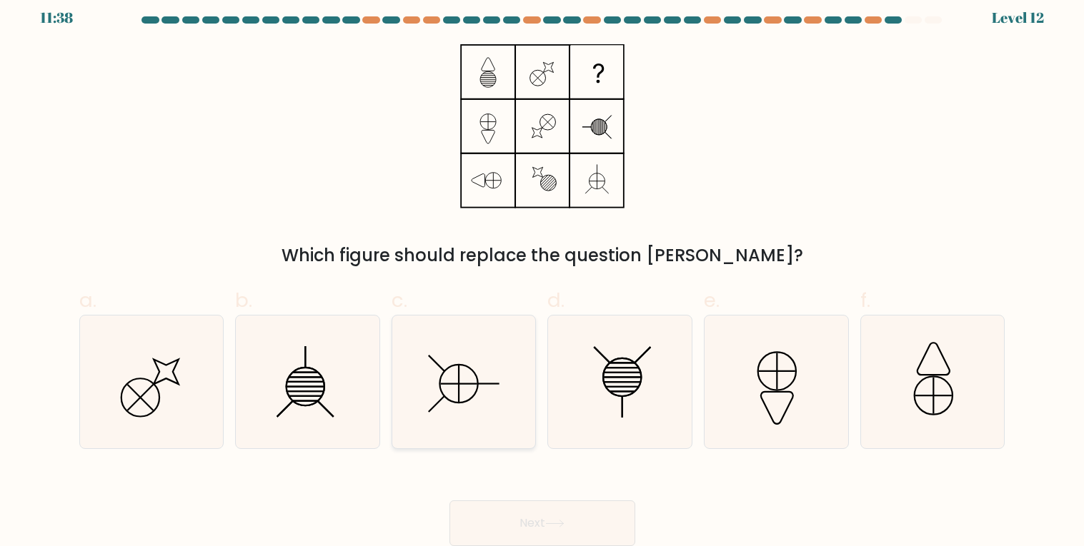
click at [446, 382] on icon at bounding box center [463, 382] width 133 height 133
click at [542, 273] on input "c." at bounding box center [542, 268] width 1 height 9
radio input "true"
click at [519, 515] on button "Next" at bounding box center [542, 524] width 186 height 46
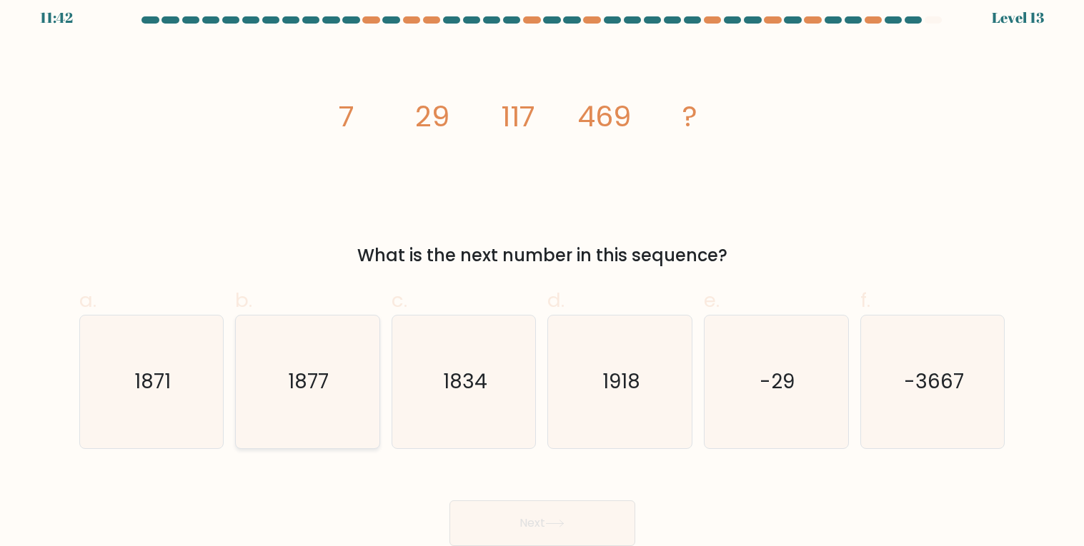
click at [319, 382] on text "1877" at bounding box center [309, 382] width 41 height 28
click at [542, 273] on input "b. 1877" at bounding box center [542, 268] width 1 height 9
radio input "true"
click at [488, 524] on button "Next" at bounding box center [542, 524] width 186 height 46
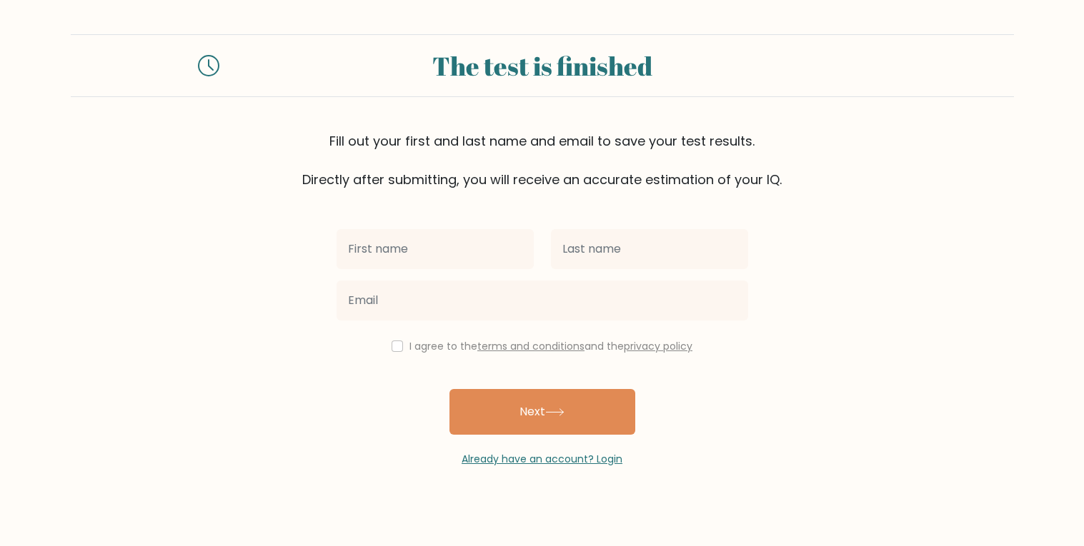
type input ":"
type input "Leroy"
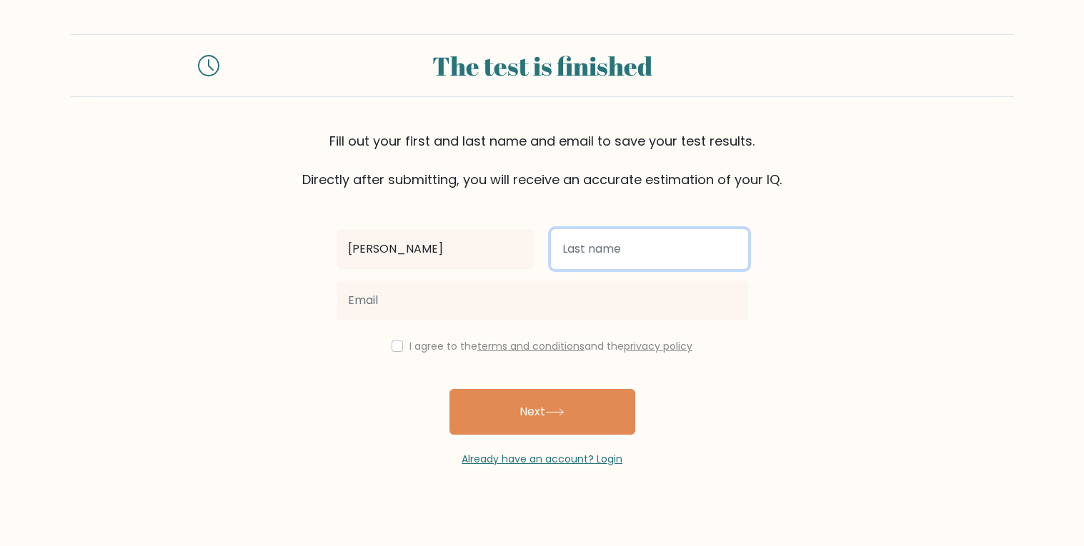
click at [641, 244] on input "text" at bounding box center [649, 249] width 197 height 40
type input "Sane"
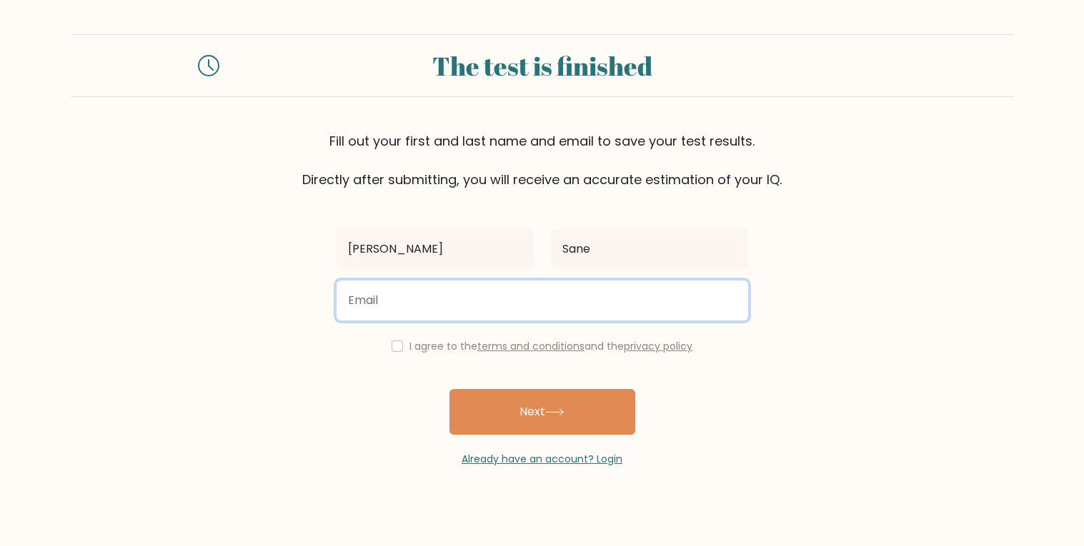
click at [508, 301] on input "email" at bounding box center [541, 301] width 411 height 40
type input "mpratyushnps@gmail.com"
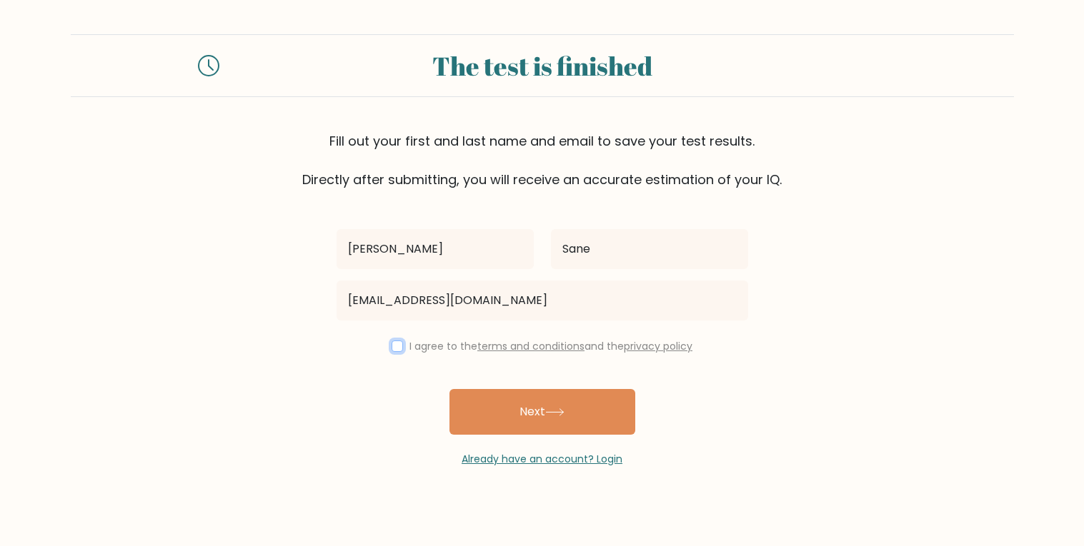
click at [391, 348] on input "checkbox" at bounding box center [396, 346] width 11 height 11
checkbox input "true"
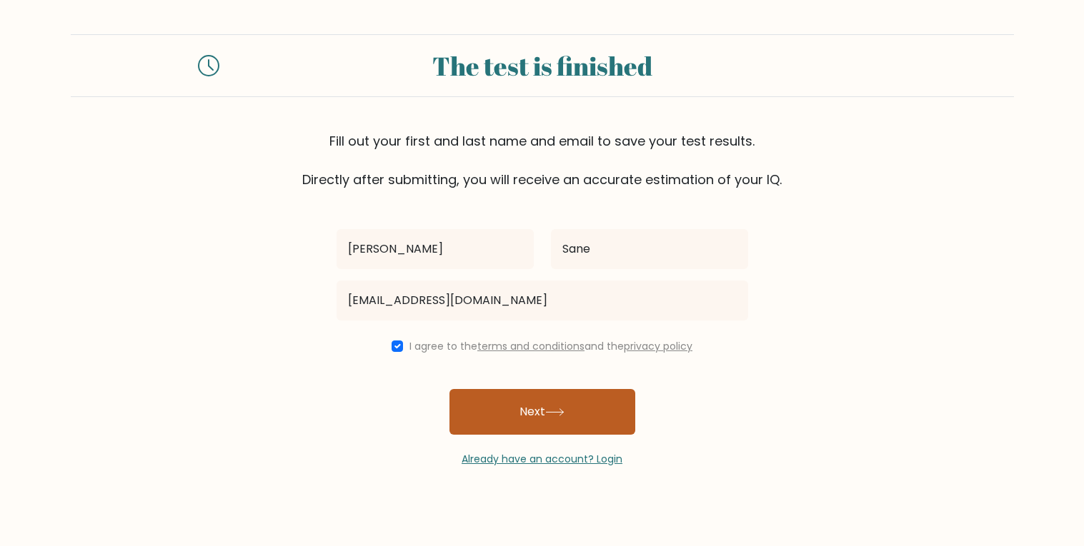
click at [554, 417] on button "Next" at bounding box center [542, 412] width 186 height 46
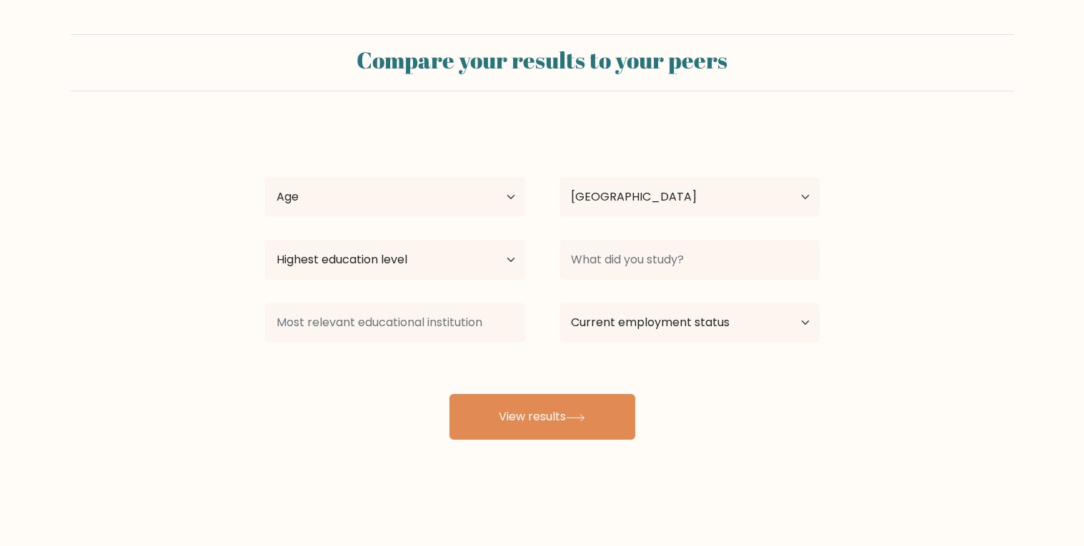
select select "IN"
click at [511, 199] on select "Age Under [DEMOGRAPHIC_DATA] [DEMOGRAPHIC_DATA] [DEMOGRAPHIC_DATA] [DEMOGRAPHIC…" at bounding box center [395, 197] width 260 height 40
select select "min_18"
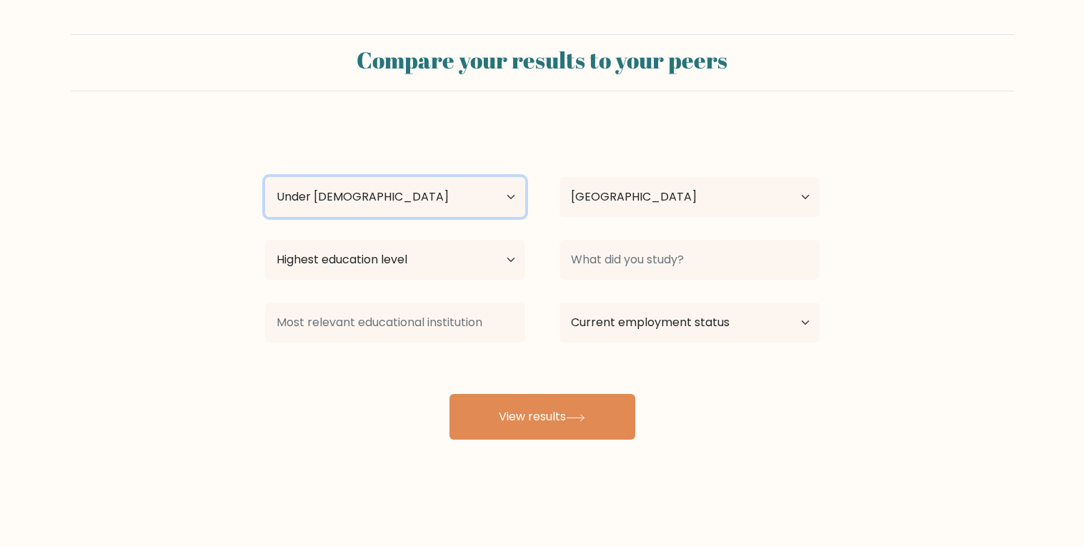
click at [265, 177] on select "Age Under [DEMOGRAPHIC_DATA] [DEMOGRAPHIC_DATA] [DEMOGRAPHIC_DATA] [DEMOGRAPHIC…" at bounding box center [395, 197] width 260 height 40
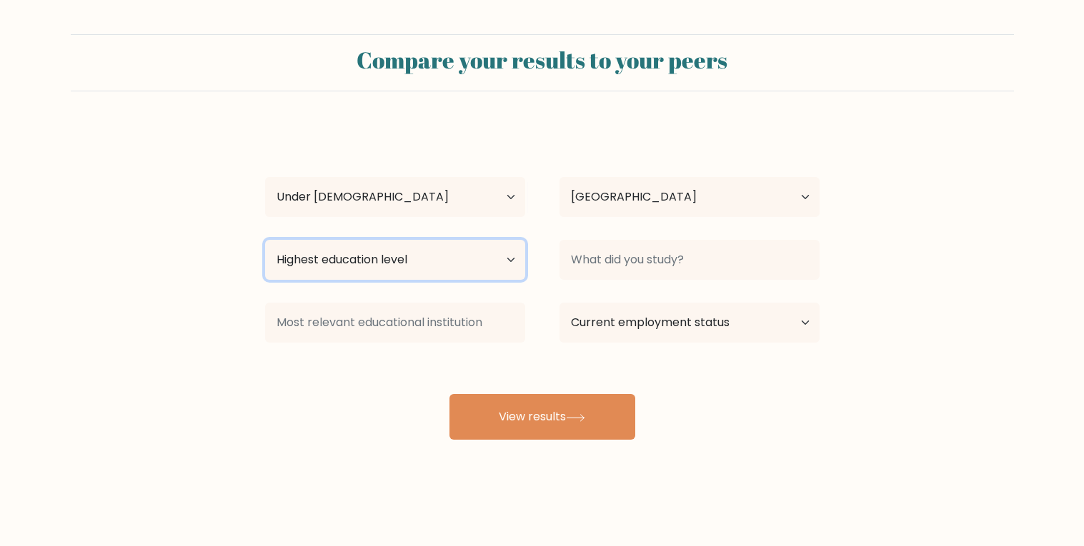
click at [500, 256] on select "Highest education level No schooling Primary Lower Secondary Upper Secondary Oc…" at bounding box center [395, 260] width 260 height 40
select select "upper_secondary"
click at [265, 240] on select "Highest education level No schooling Primary Lower Secondary Upper Secondary Oc…" at bounding box center [395, 260] width 260 height 40
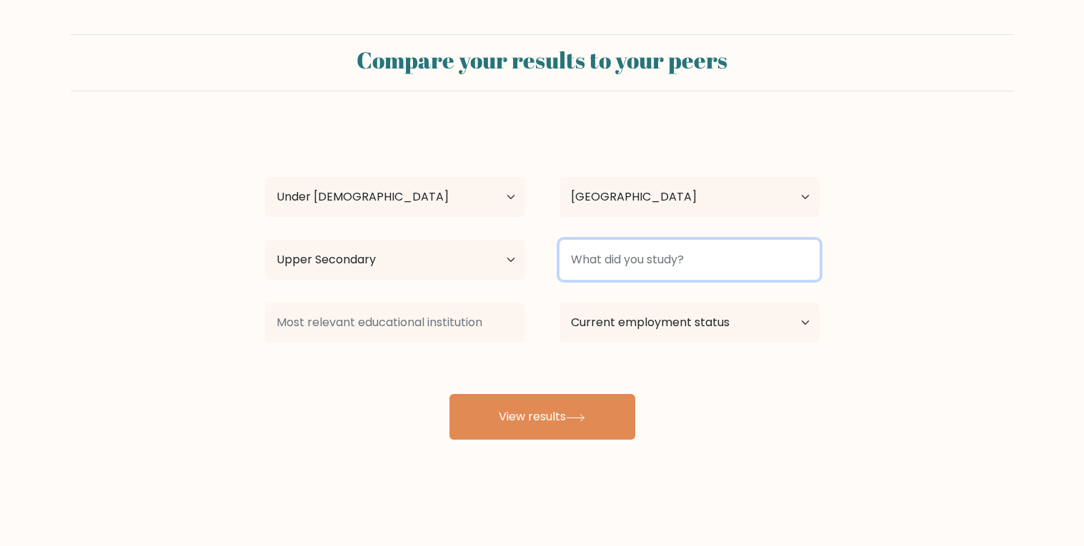
click at [589, 261] on input at bounding box center [689, 260] width 260 height 40
type input "9th Grade"
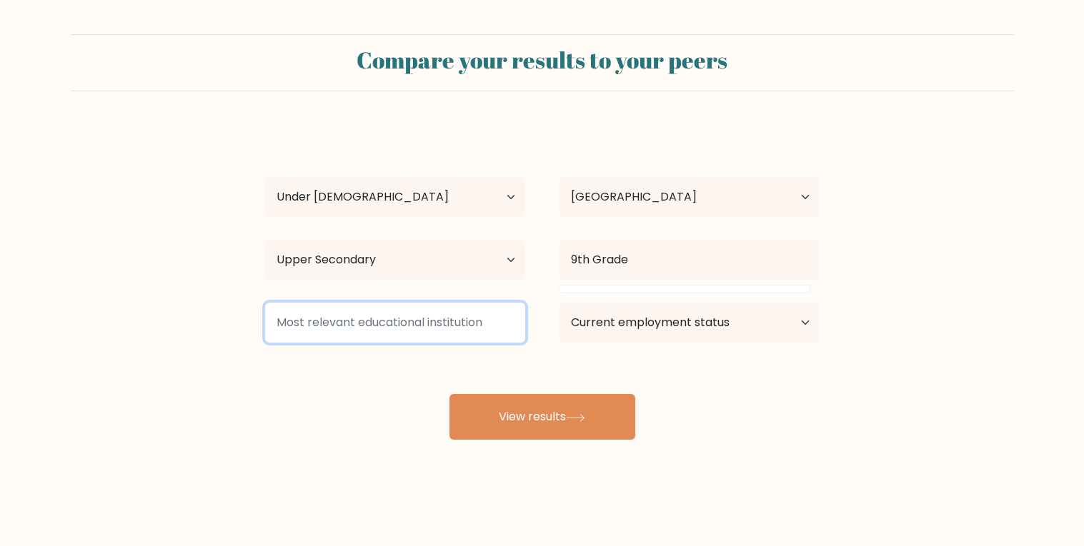
click at [446, 326] on input at bounding box center [395, 323] width 260 height 40
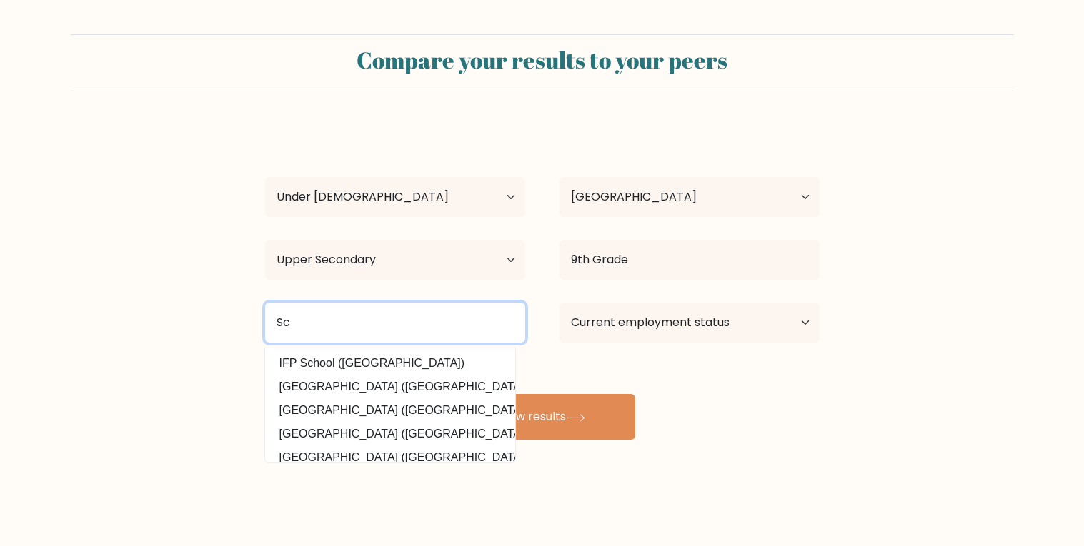
type input "S"
type input "Primrose School"
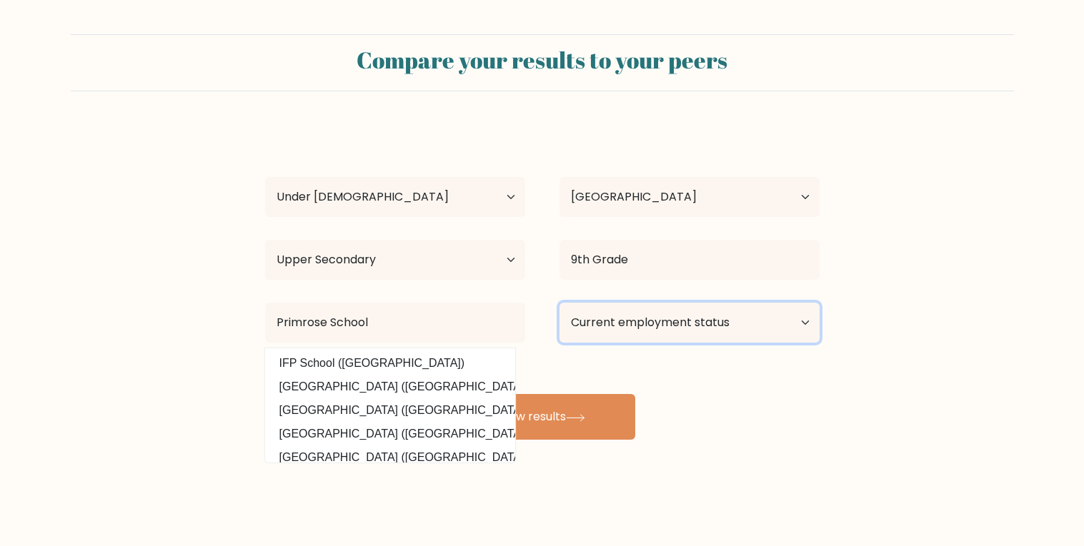
click at [732, 311] on select "Current employment status Employed Student Retired Other / prefer not to answer" at bounding box center [689, 323] width 260 height 40
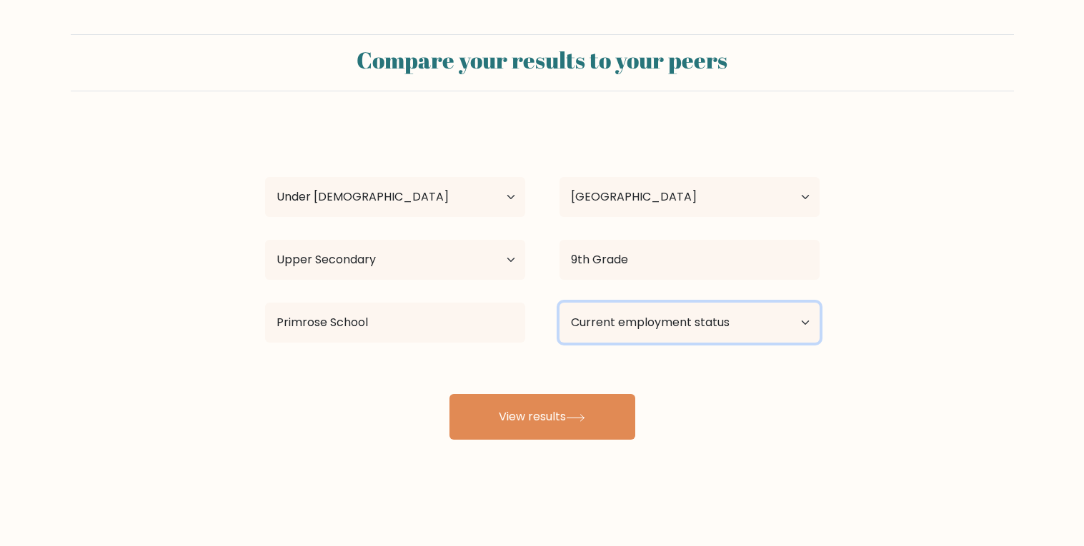
select select "student"
click at [559, 303] on select "Current employment status Employed Student Retired Other / prefer not to answer" at bounding box center [689, 323] width 260 height 40
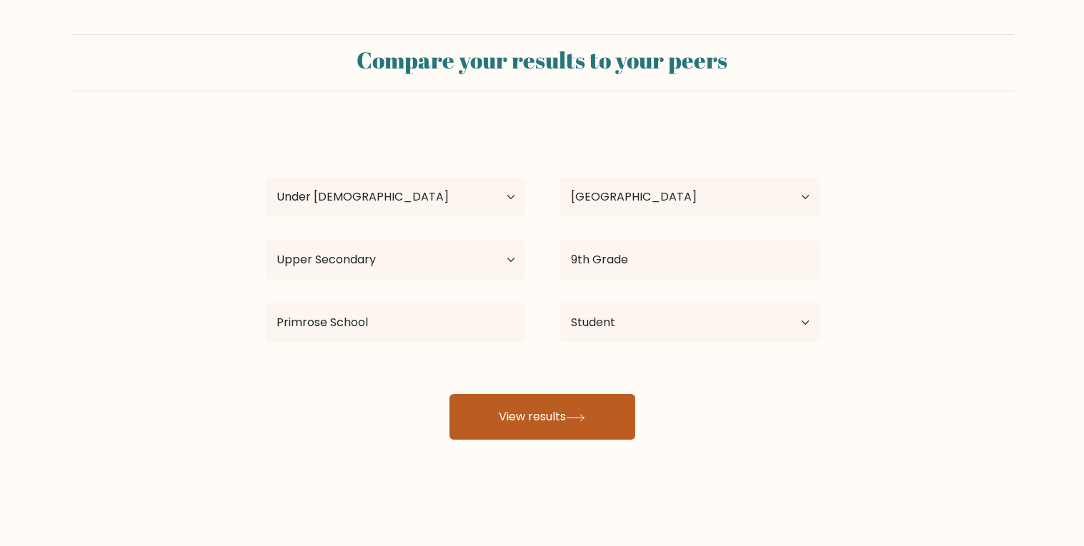
click at [566, 421] on button "View results" at bounding box center [542, 417] width 186 height 46
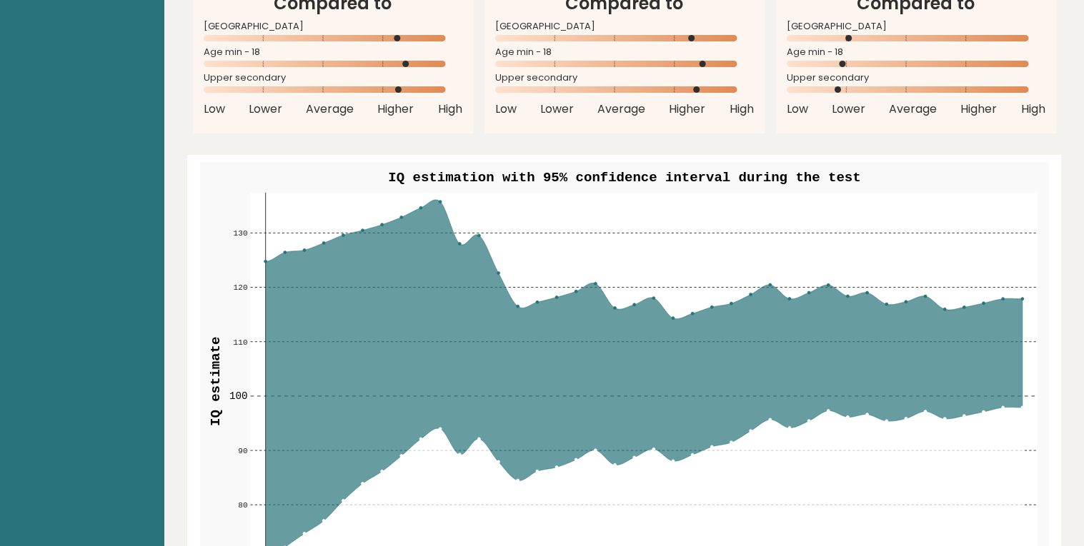
scroll to position [1527, 0]
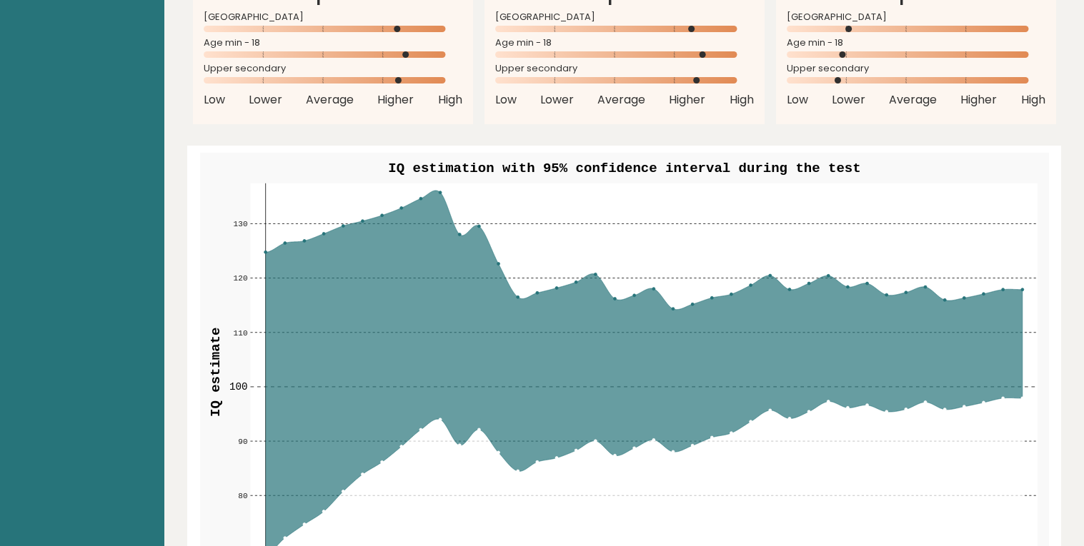
click at [441, 191] on circle at bounding box center [440, 192] width 3 height 3
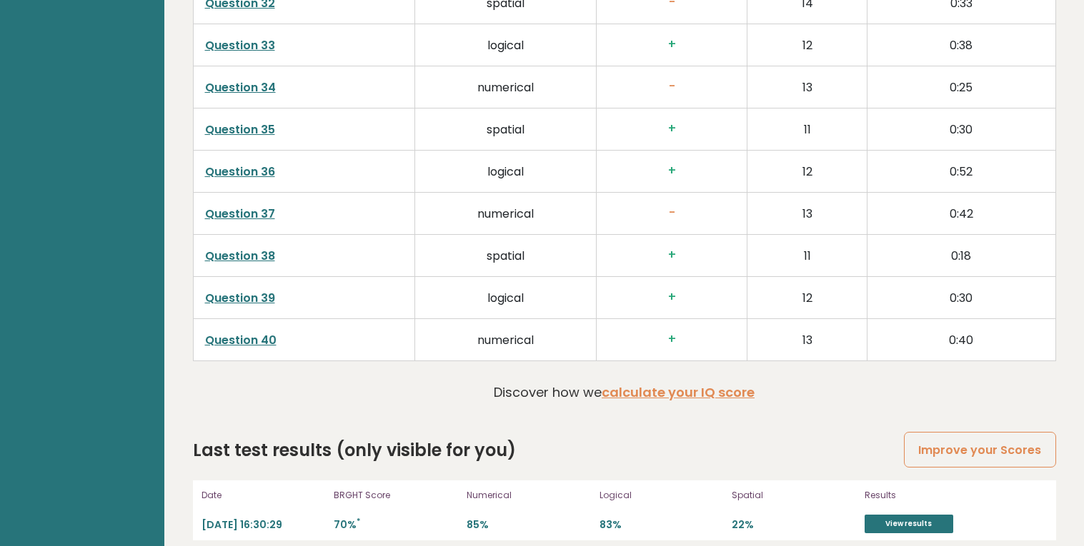
scroll to position [3630, 0]
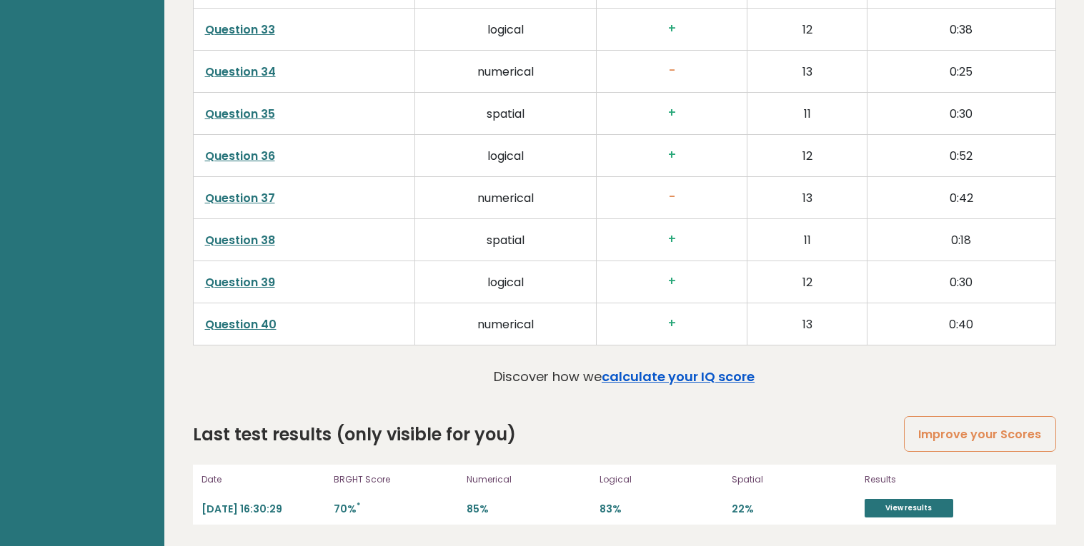
click at [716, 376] on link "calculate your IQ score" at bounding box center [677, 377] width 153 height 18
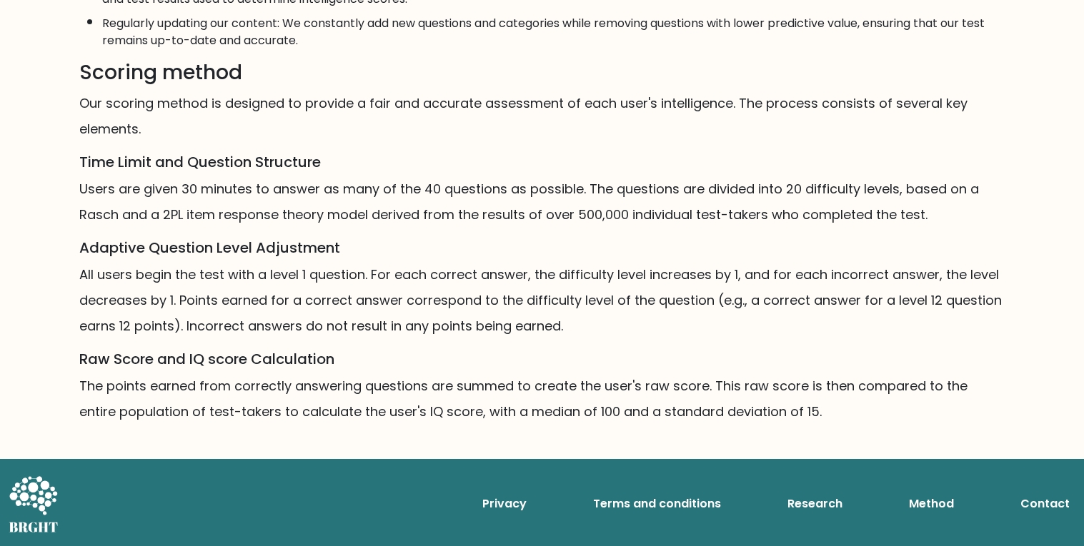
scroll to position [827, 0]
